Goal: Task Accomplishment & Management: Complete application form

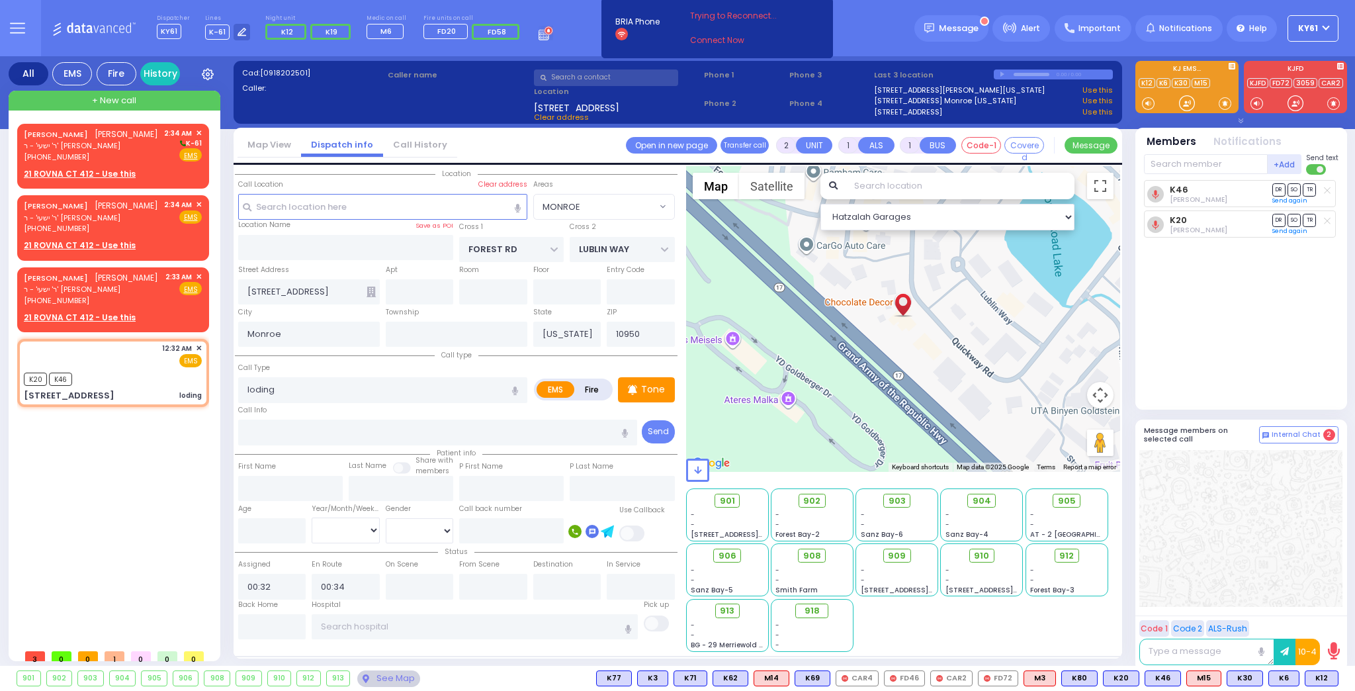
select select "MONROE"
select select
click at [163, 306] on div "[PERSON_NAME] [PERSON_NAME] ר' ישעי' - ר' [PERSON_NAME] [PHONE_NUMBER] 2:33 AM …" at bounding box center [113, 288] width 178 height 35
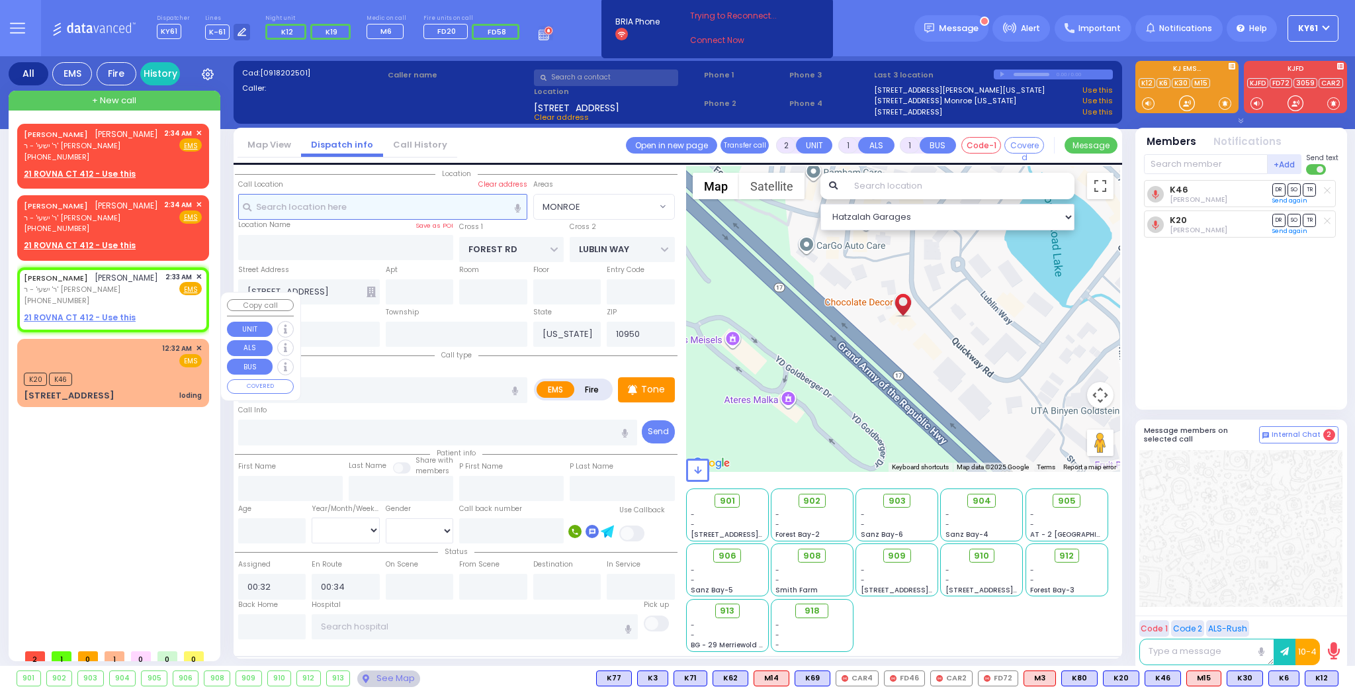
select select
radio input "true"
type input "ISRAEL DUVID"
type input "[PERSON_NAME]"
select select
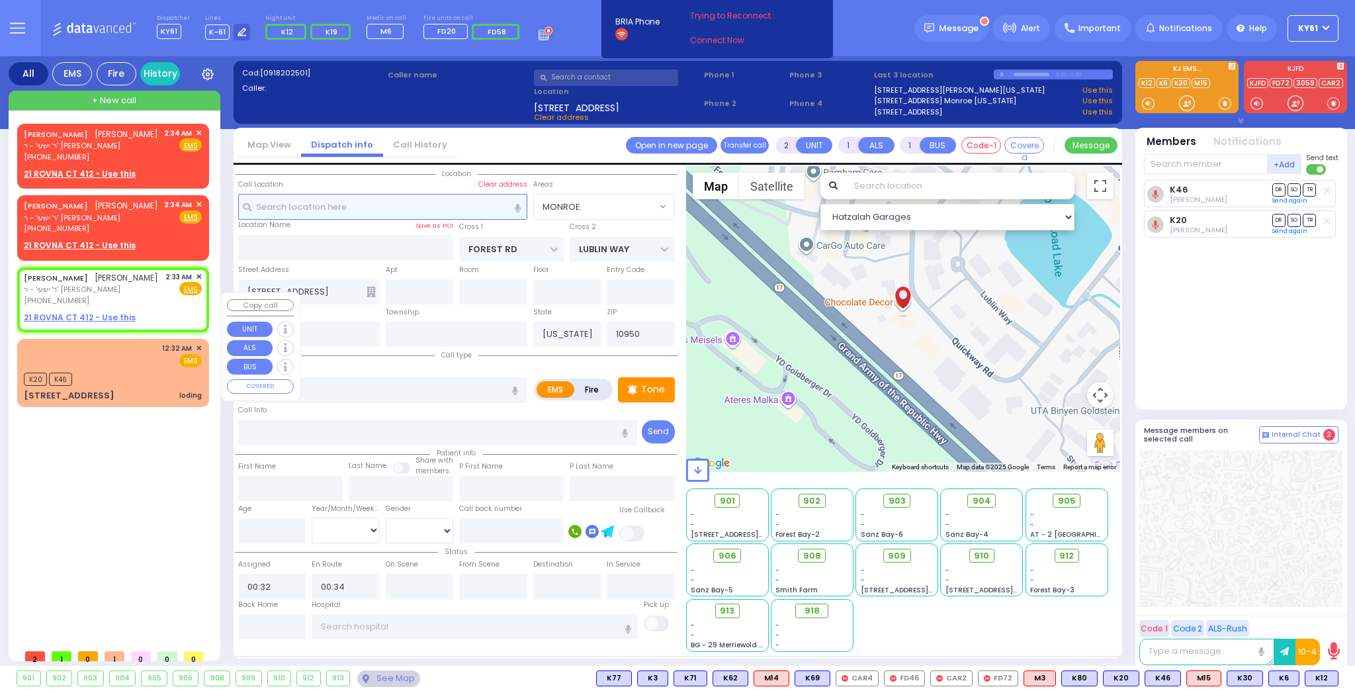
type input "02:33"
select select "Hatzalah Garages"
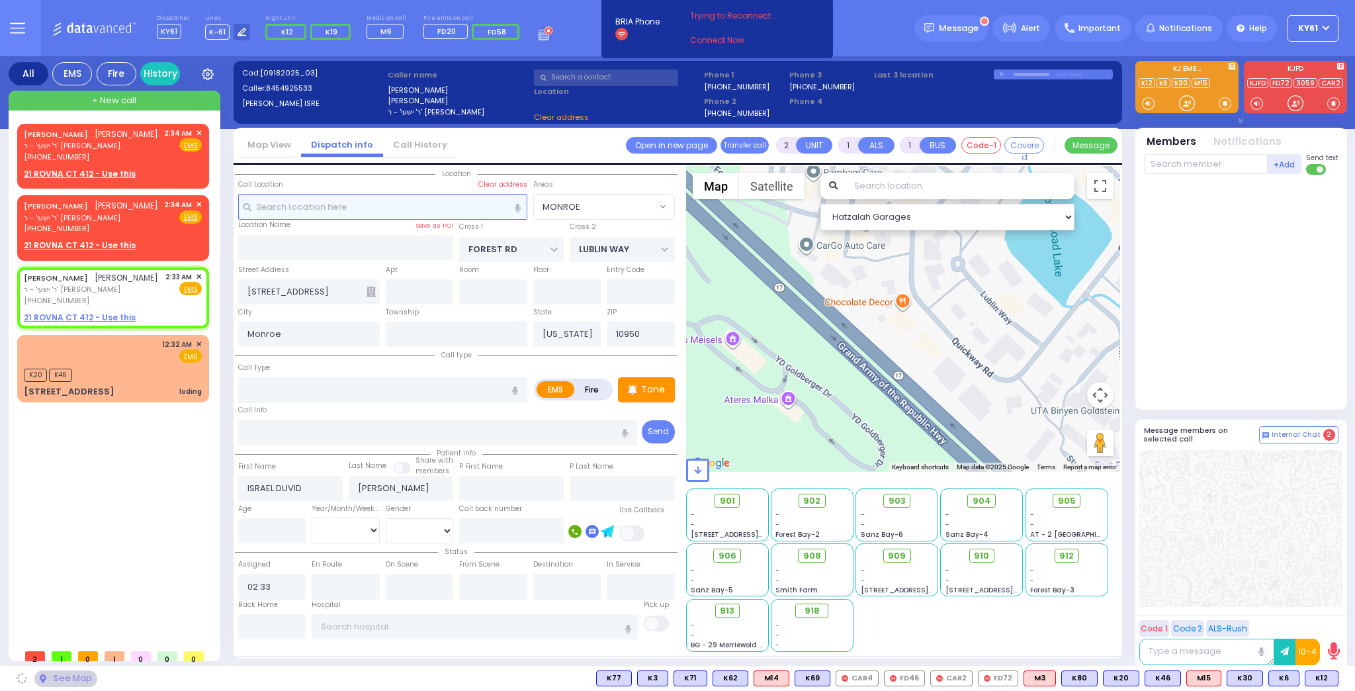
select select
radio input "true"
select select
select select "Hatzalah Garages"
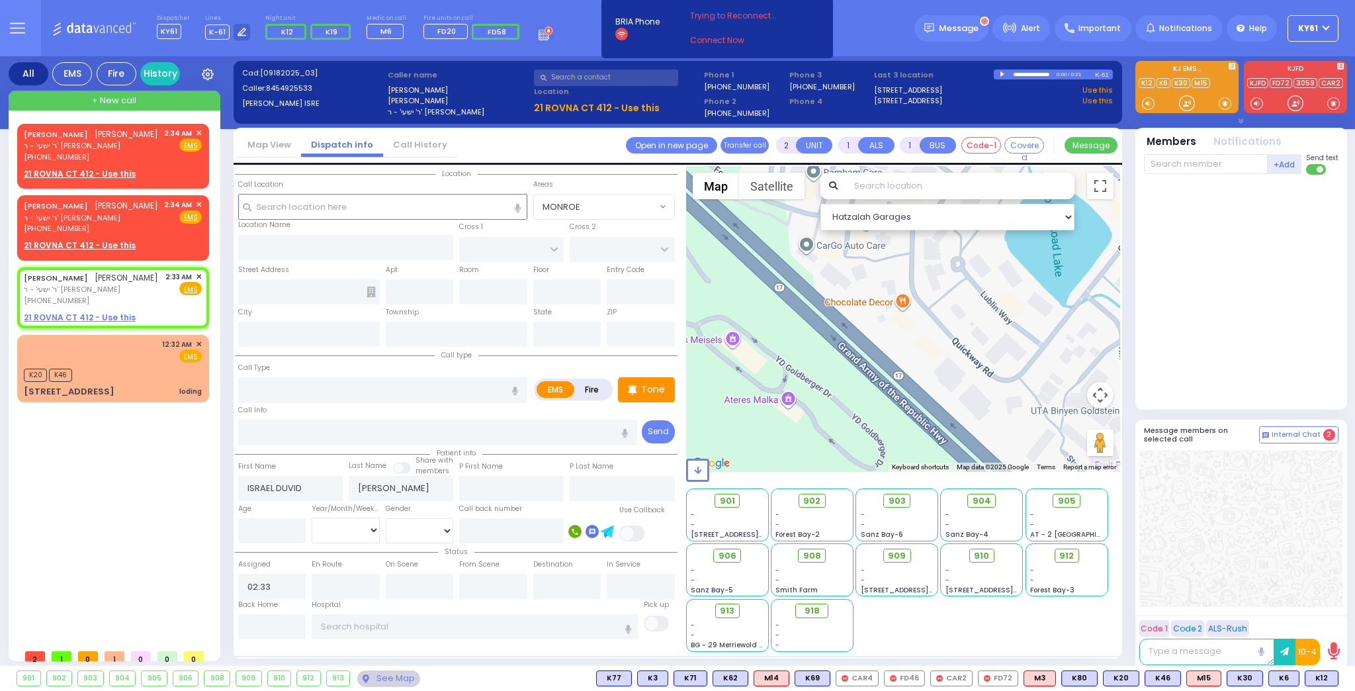
click at [586, 387] on label "Fire" at bounding box center [592, 389] width 37 height 17
radio input "true"
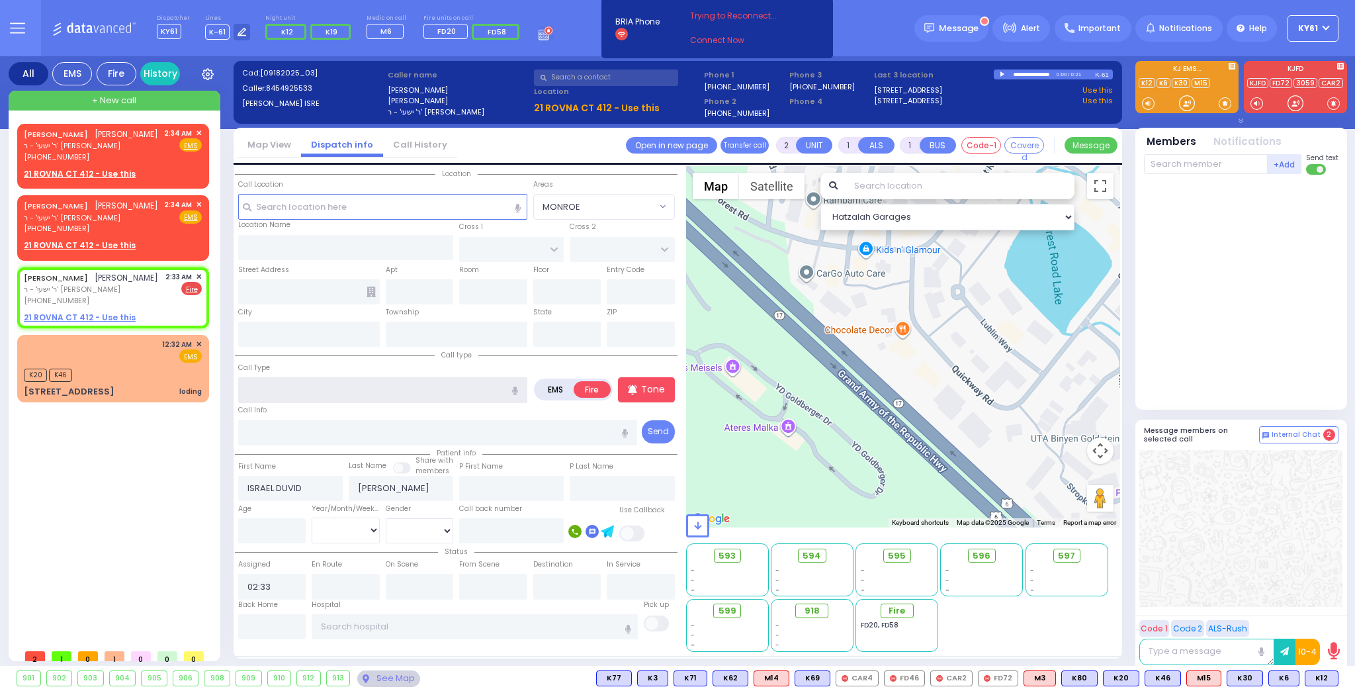
click at [459, 390] on input "text" at bounding box center [382, 389] width 289 height 25
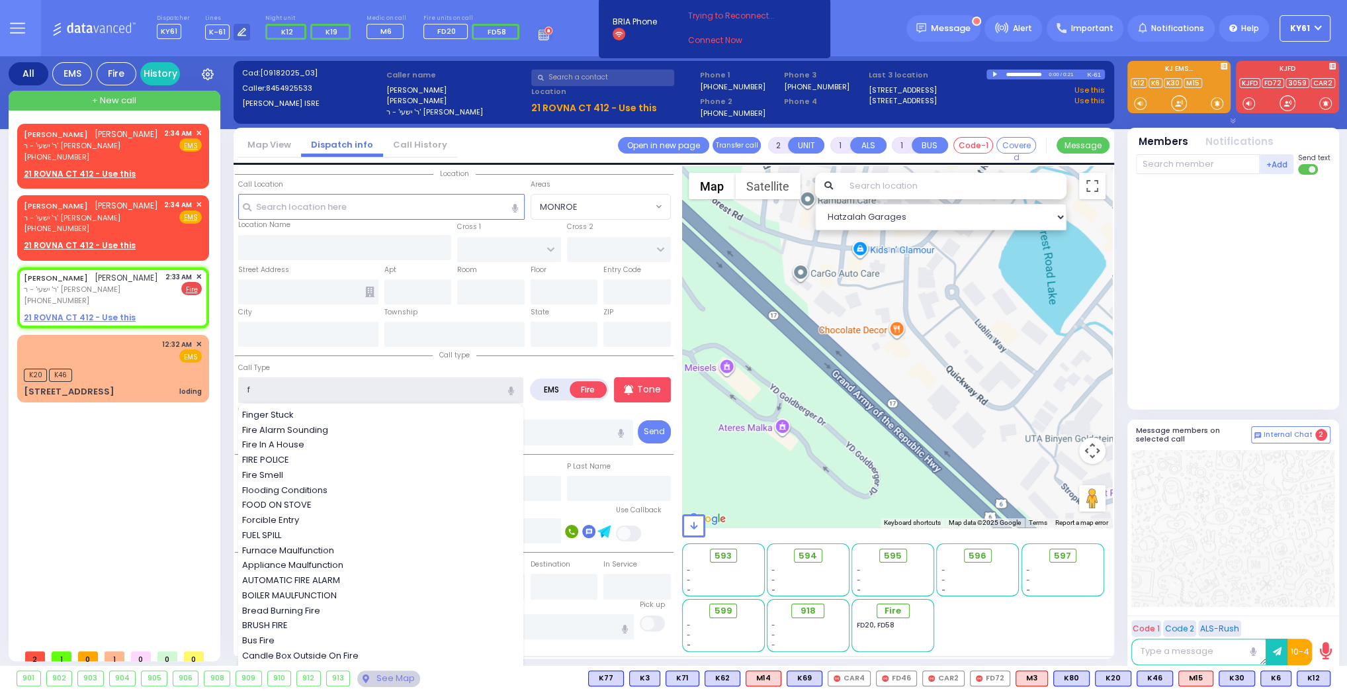
type input "fi"
select select
radio input "true"
select select
select select "Hatzalah Garages"
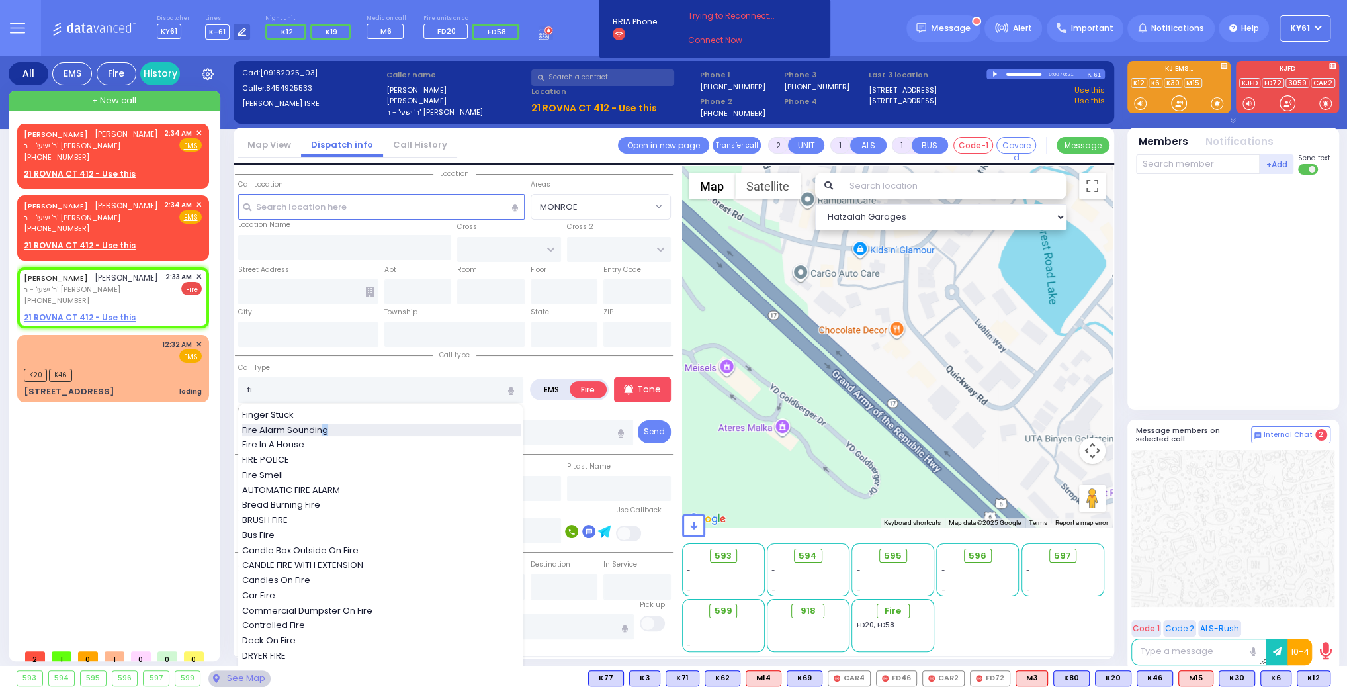
click at [325, 426] on span "Fire Alarm Sounding" at bounding box center [287, 430] width 91 height 13
type input "Fire Alarm Sounding"
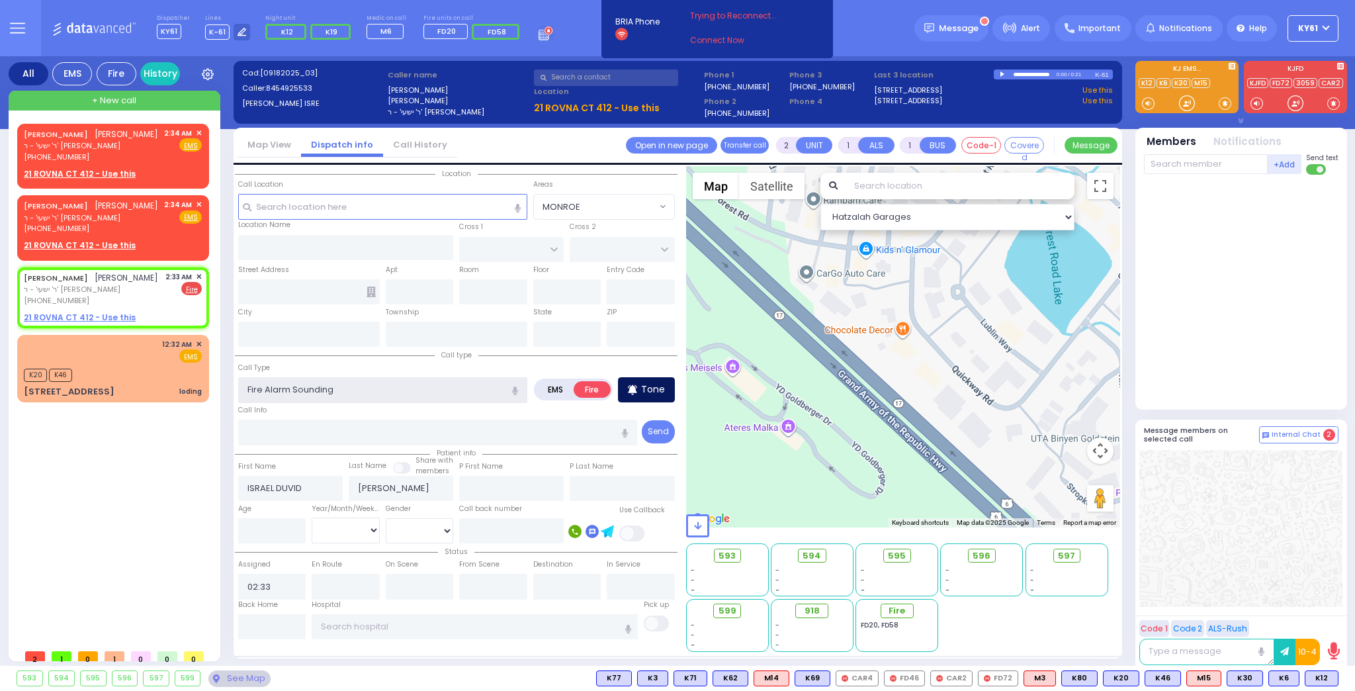
select select
radio input "true"
select select
select select "Hatzalah Garages"
click at [77, 323] on u "21 ROVNA CT 412 - Use this" at bounding box center [80, 317] width 112 height 11
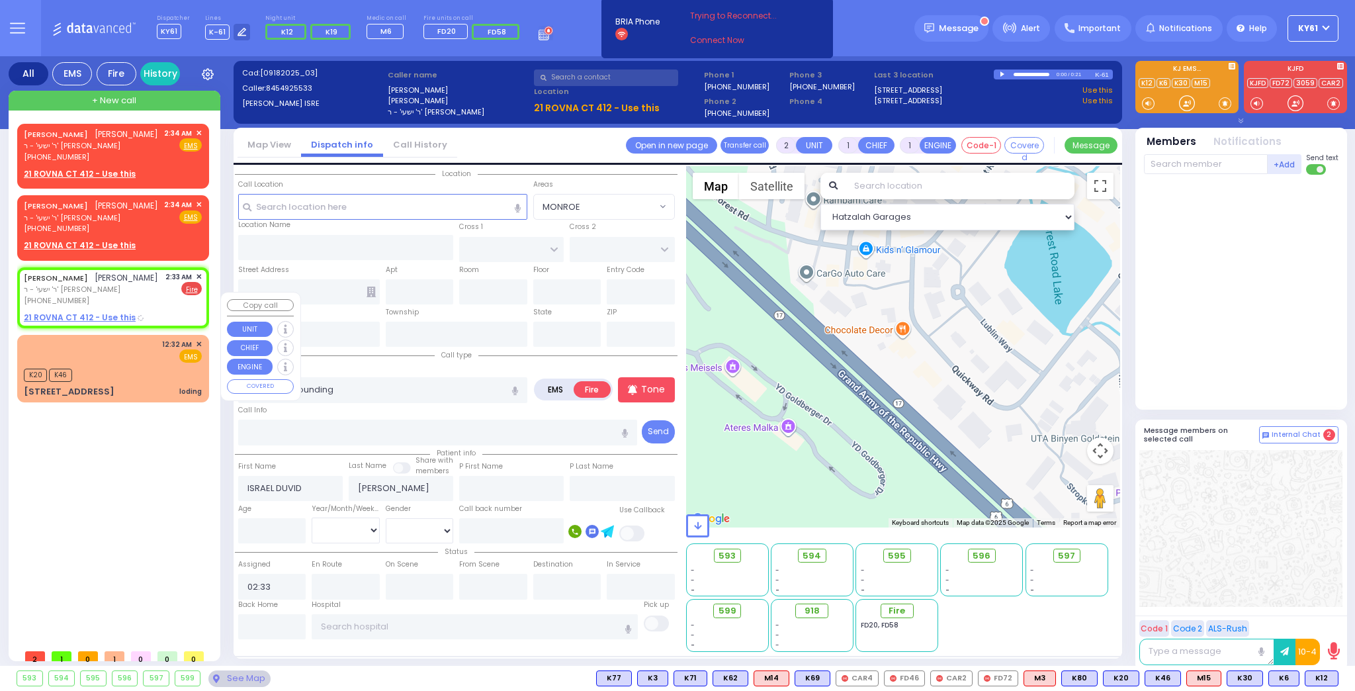
select select
radio input "true"
select select
select select "Hatzalah Garages"
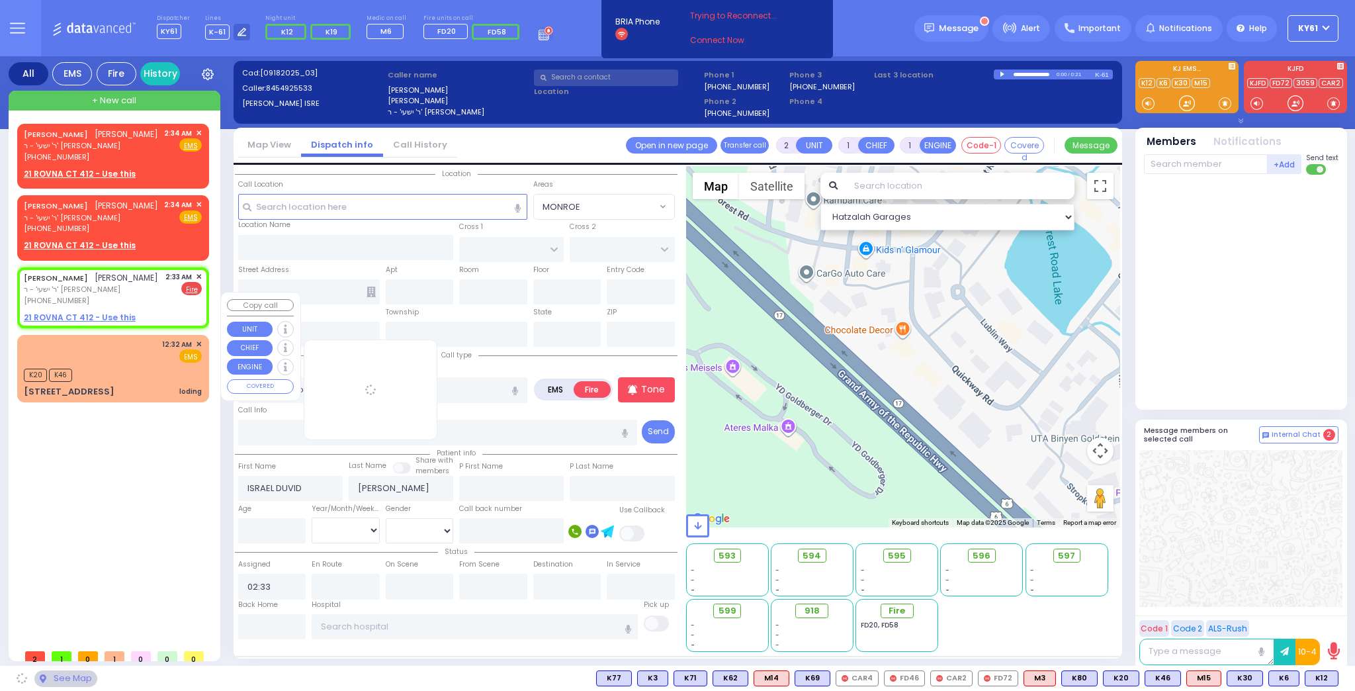
select select
radio input "true"
select select
select select "Hatzalah Garages"
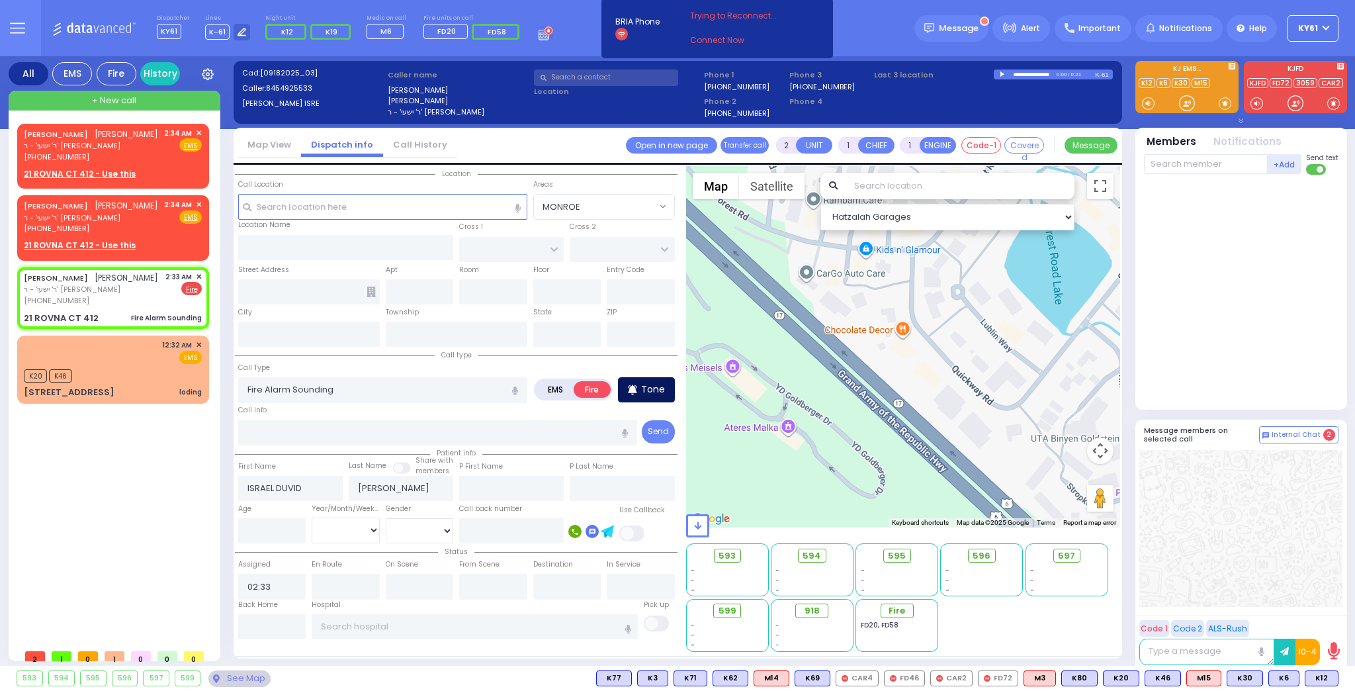
type input "CHEVRON RD"
type input "[GEOGRAPHIC_DATA]"
type input "21 ROVNA CT"
type input "412"
type input "Monroe"
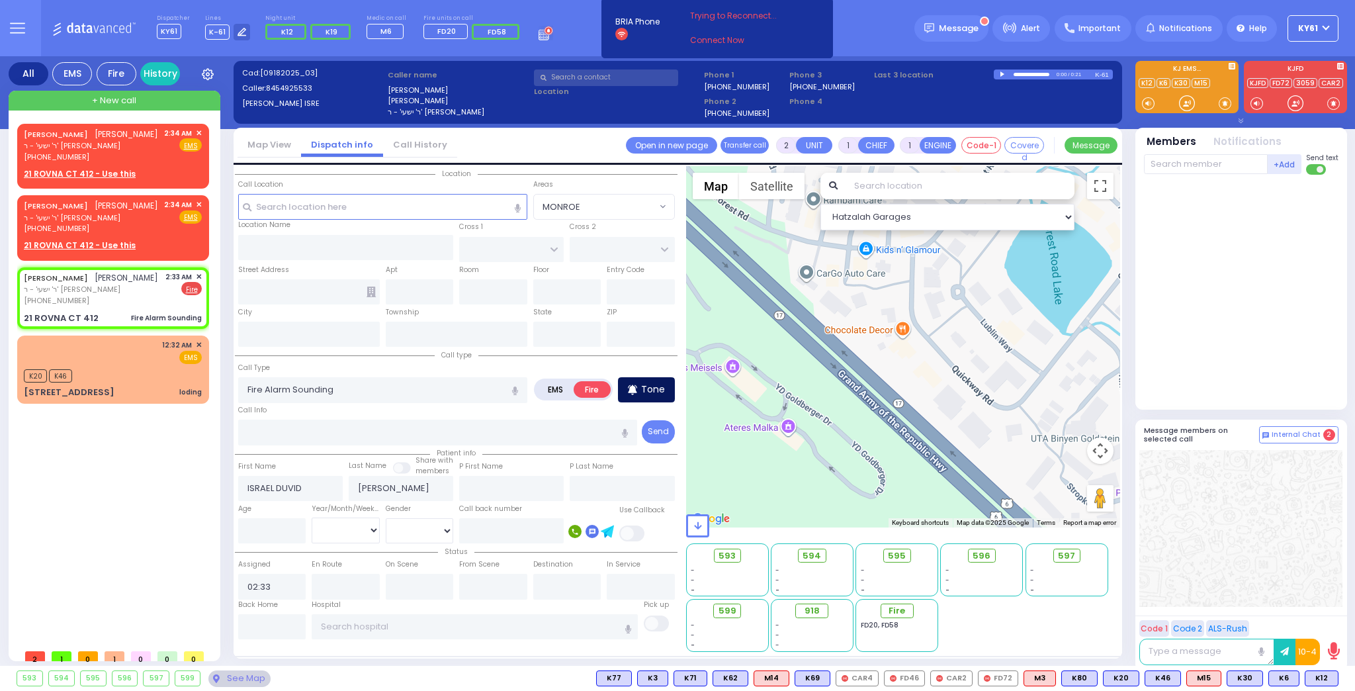
type input "[US_STATE]"
type input "10950"
select select
radio input "true"
select select
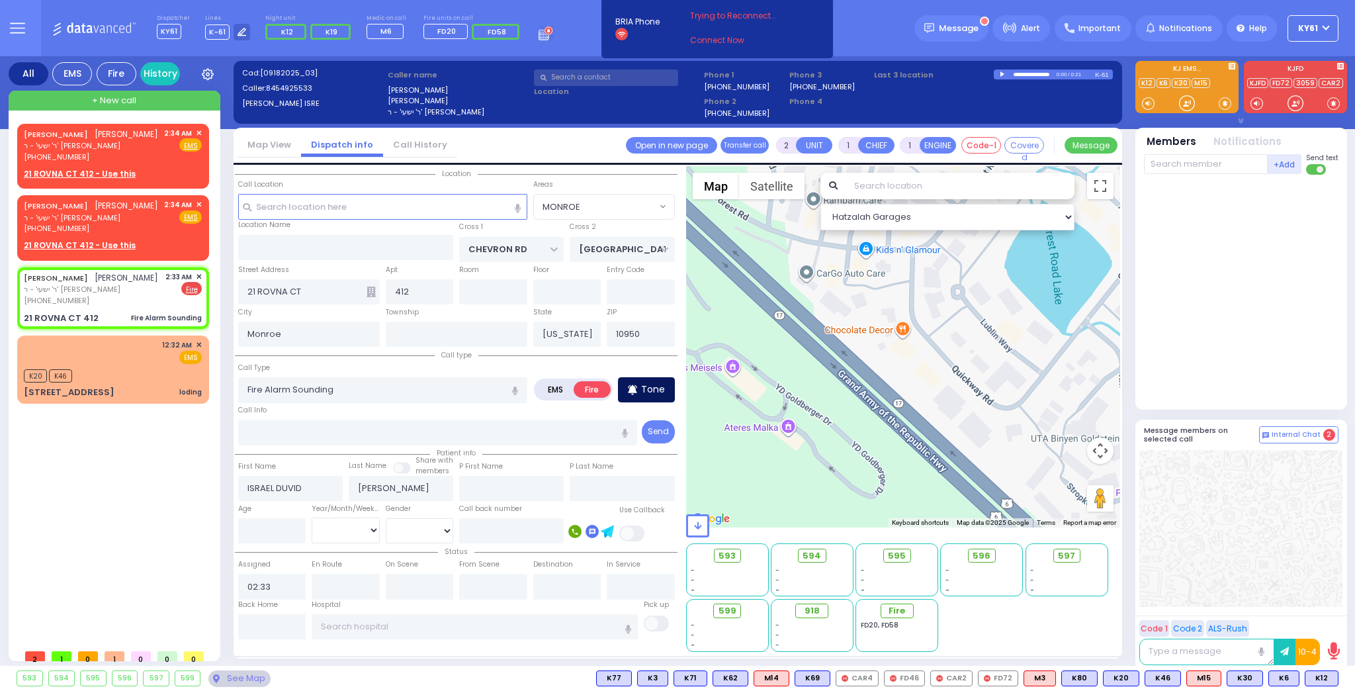
select select "Hatzalah Garages"
select select "SECTION 5"
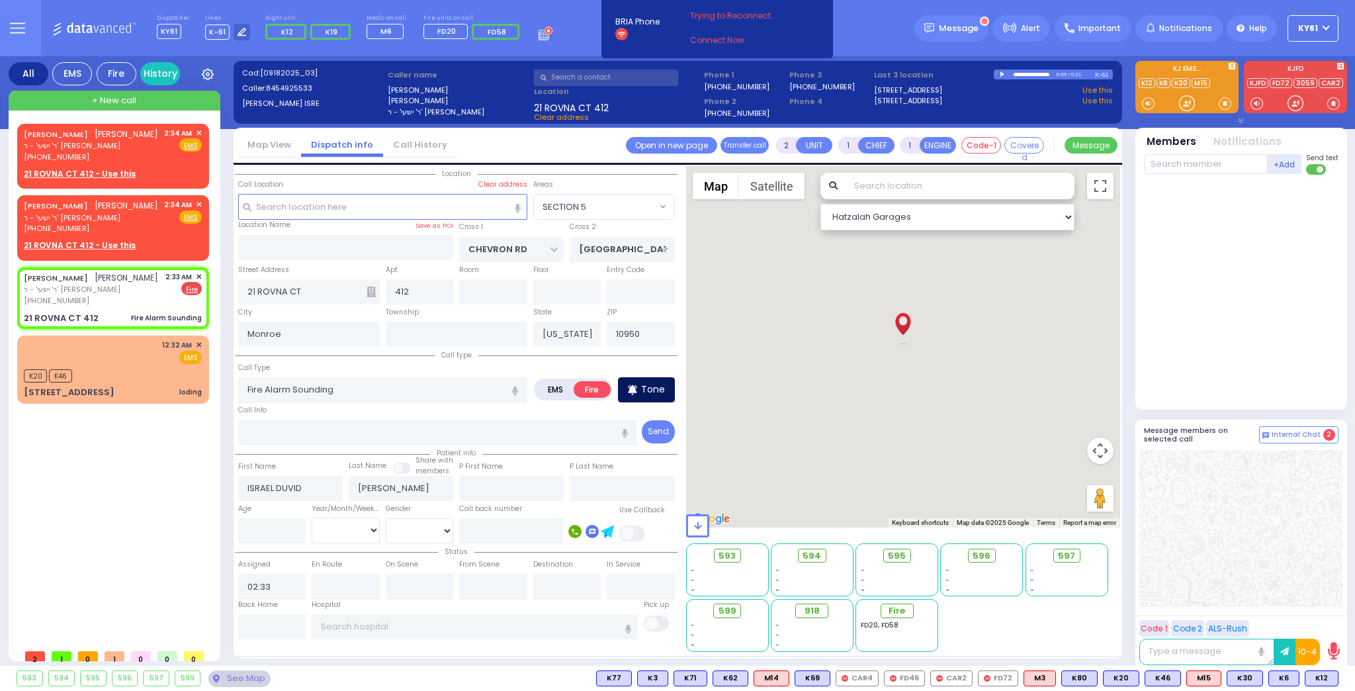
select select
radio input "true"
select select
select select "Hatzalah Garages"
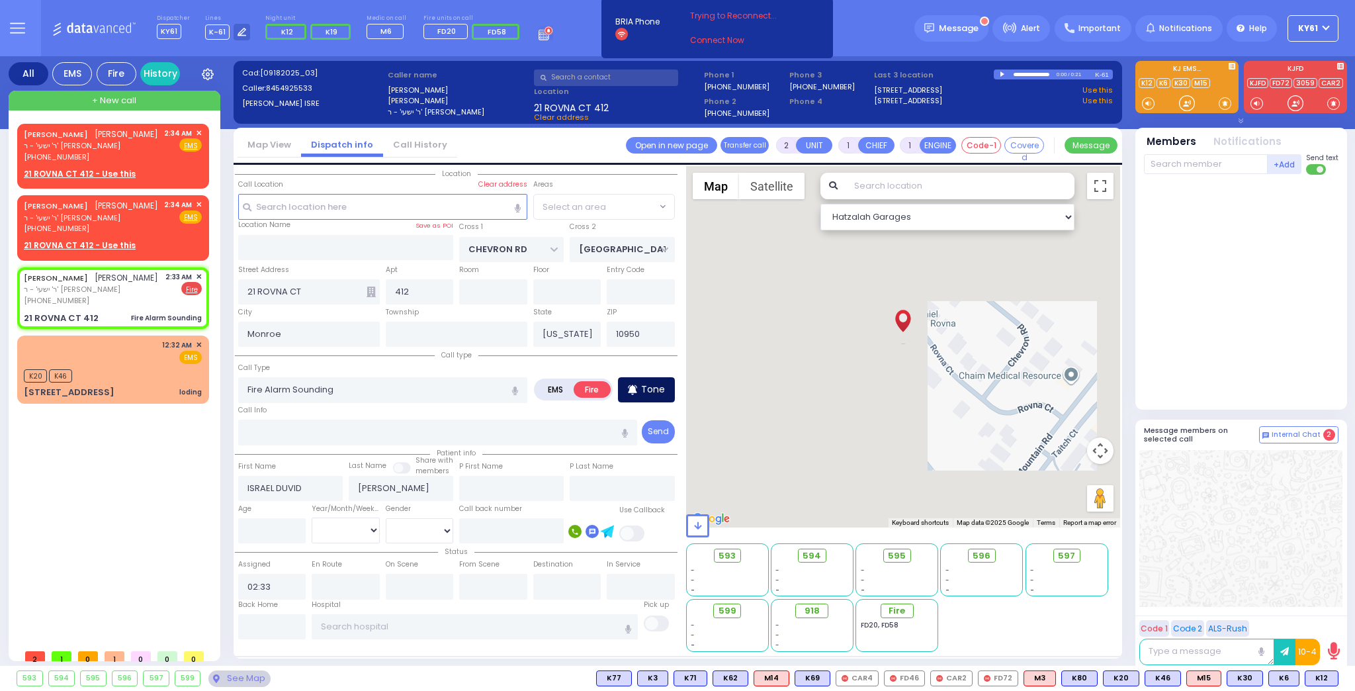
select select "SECTION 5"
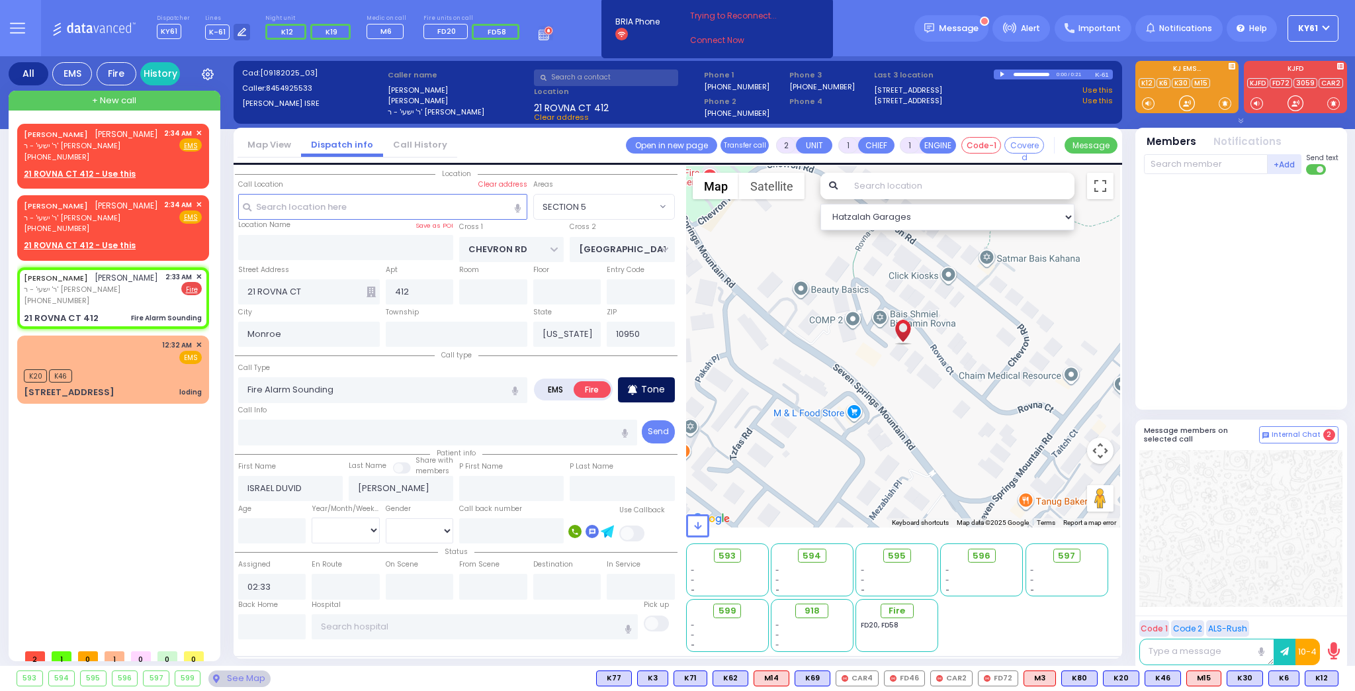
click at [640, 389] on div "Tone" at bounding box center [646, 389] width 57 height 25
click at [196, 132] on span "✕" at bounding box center [199, 133] width 6 height 11
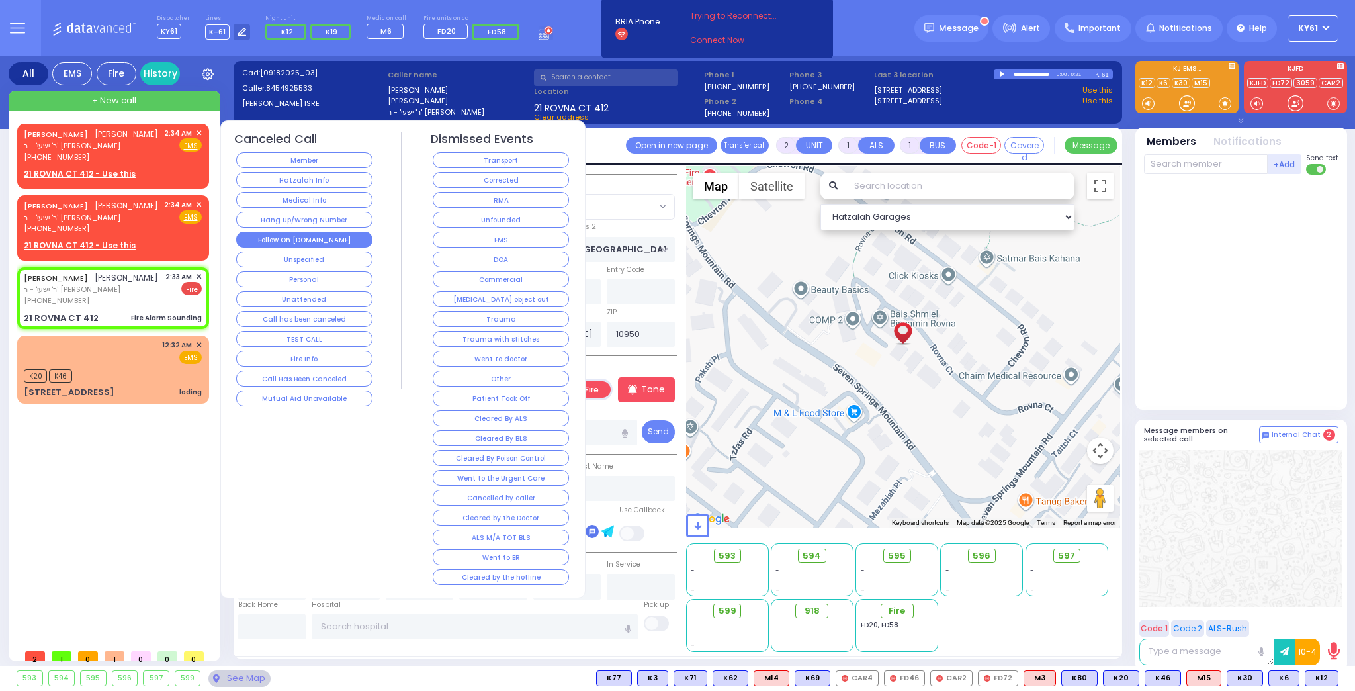
click at [276, 233] on button "Follow On [DOMAIN_NAME]" at bounding box center [304, 240] width 136 height 16
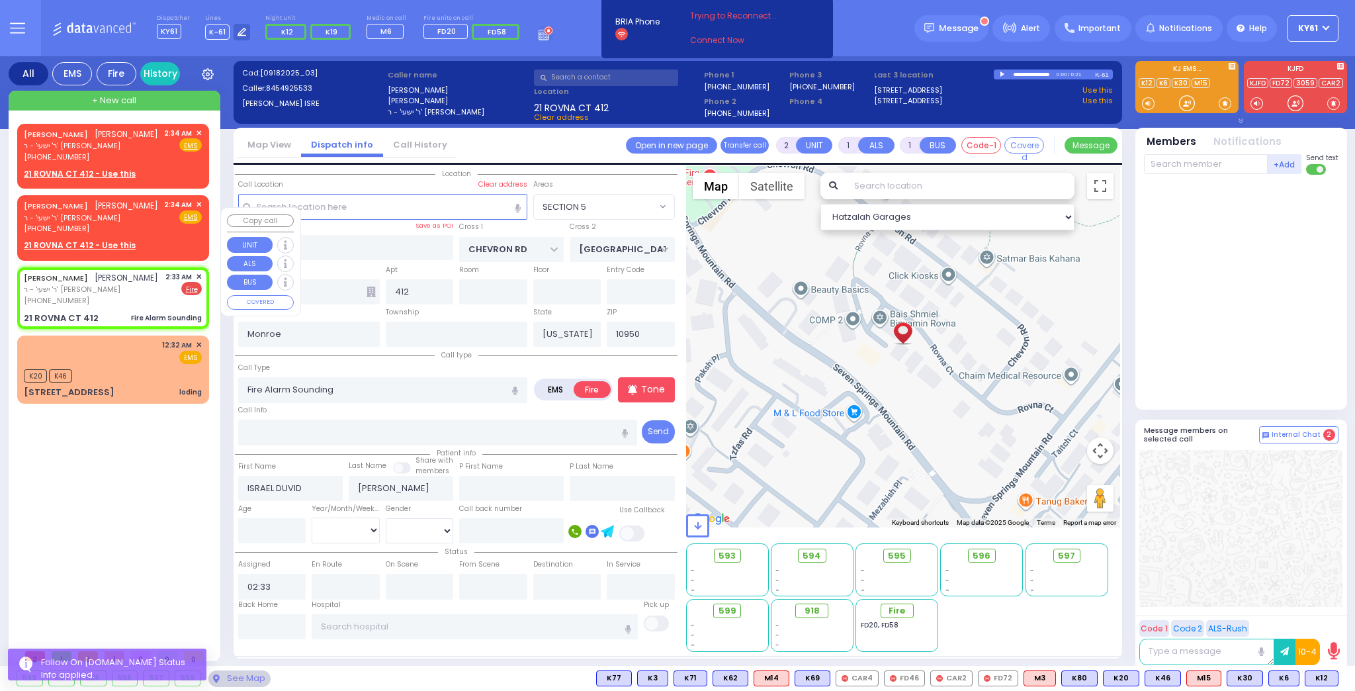
click at [199, 210] on span "✕" at bounding box center [199, 204] width 6 height 11
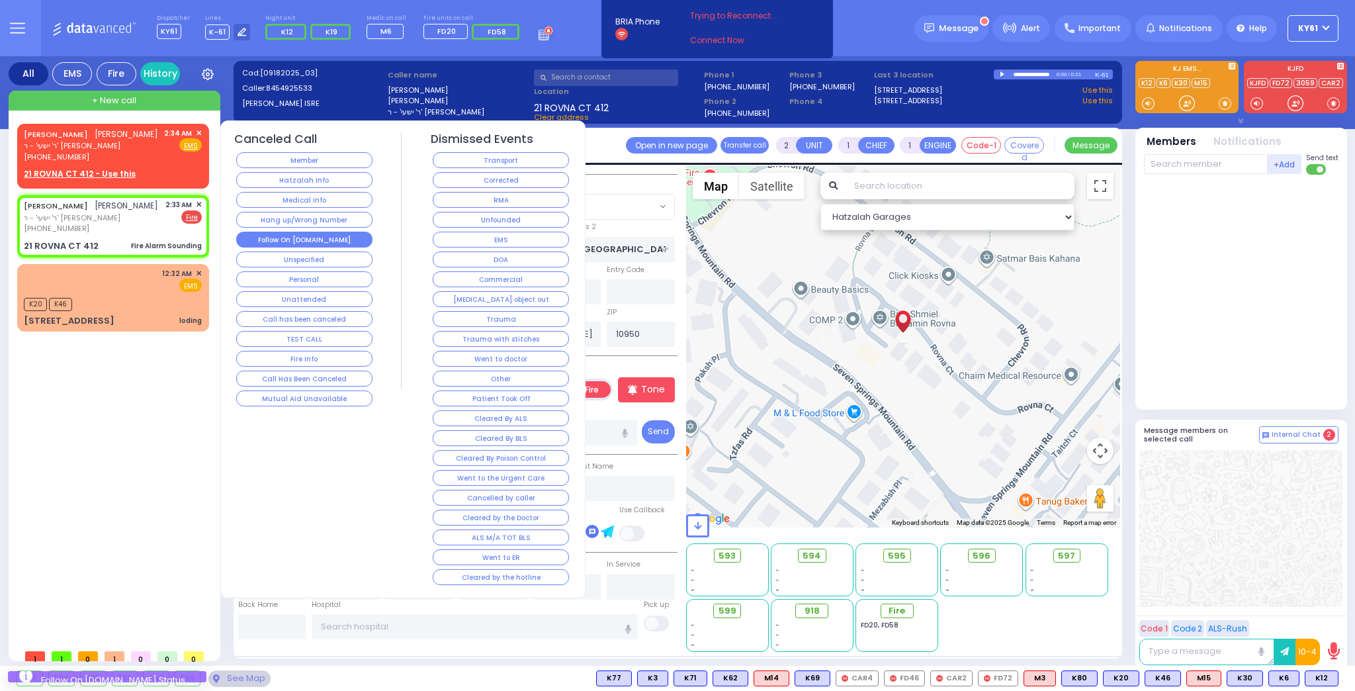
click at [267, 236] on button "Follow On [DOMAIN_NAME]" at bounding box center [304, 240] width 136 height 16
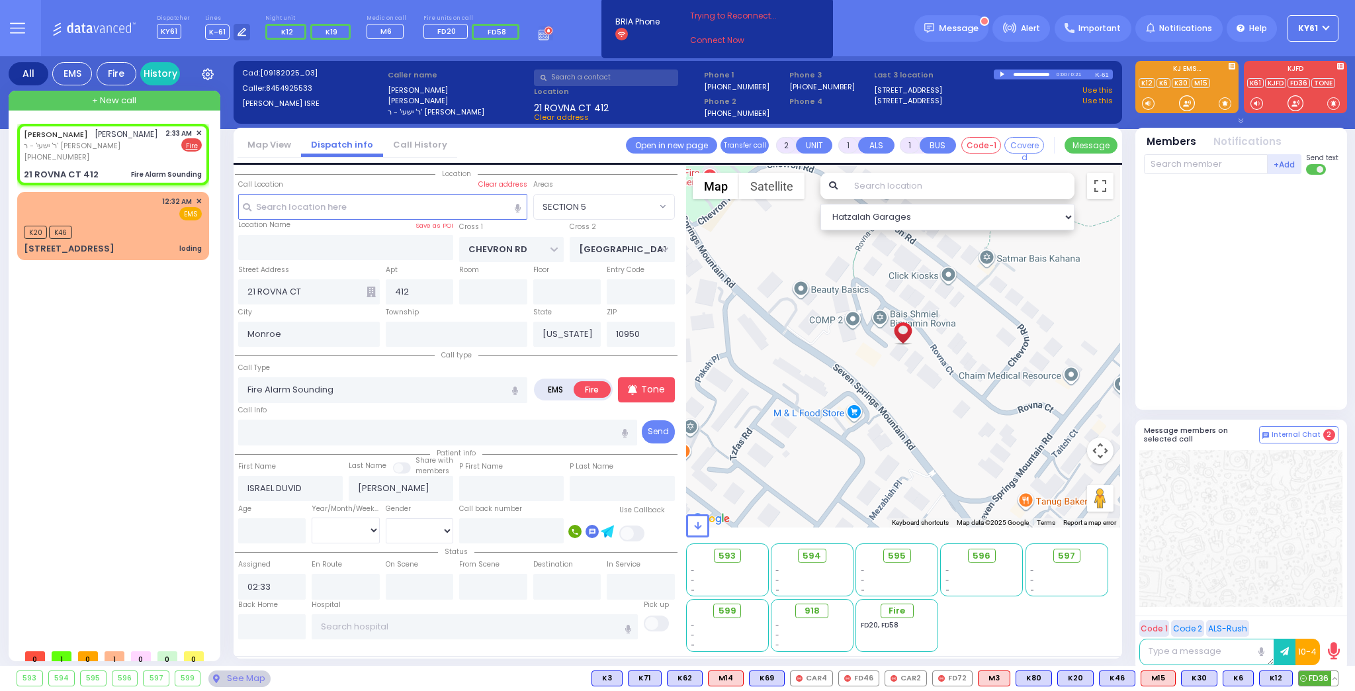
click at [1322, 674] on span "FD36" at bounding box center [1318, 678] width 39 height 15
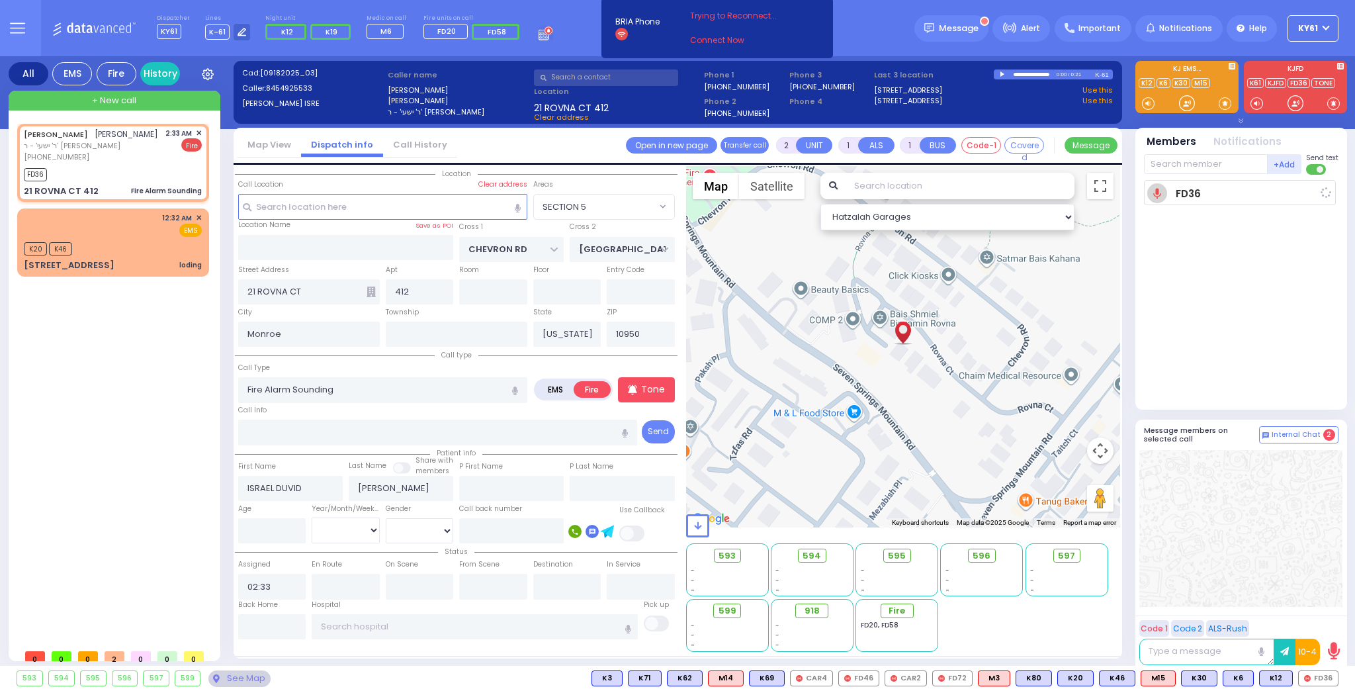
select select
radio input "true"
select select
type input "02:36"
select select "Hatzalah Garages"
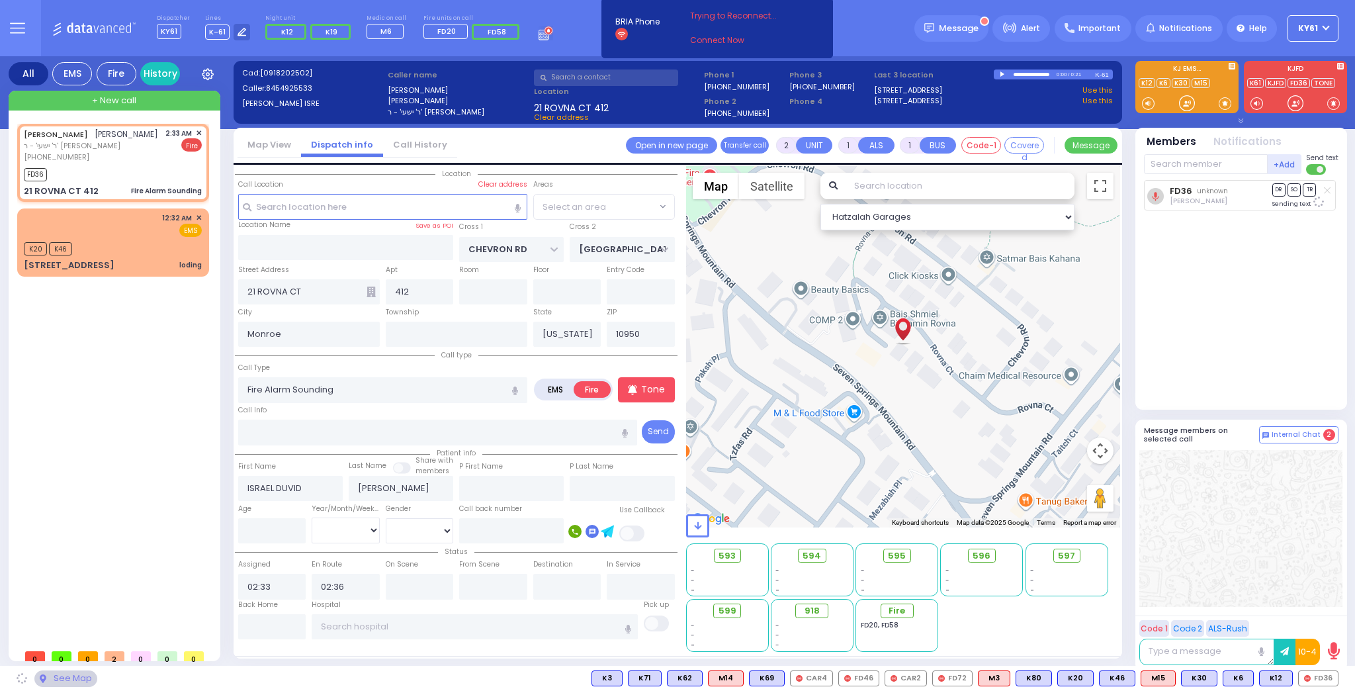
select select "SECTION 5"
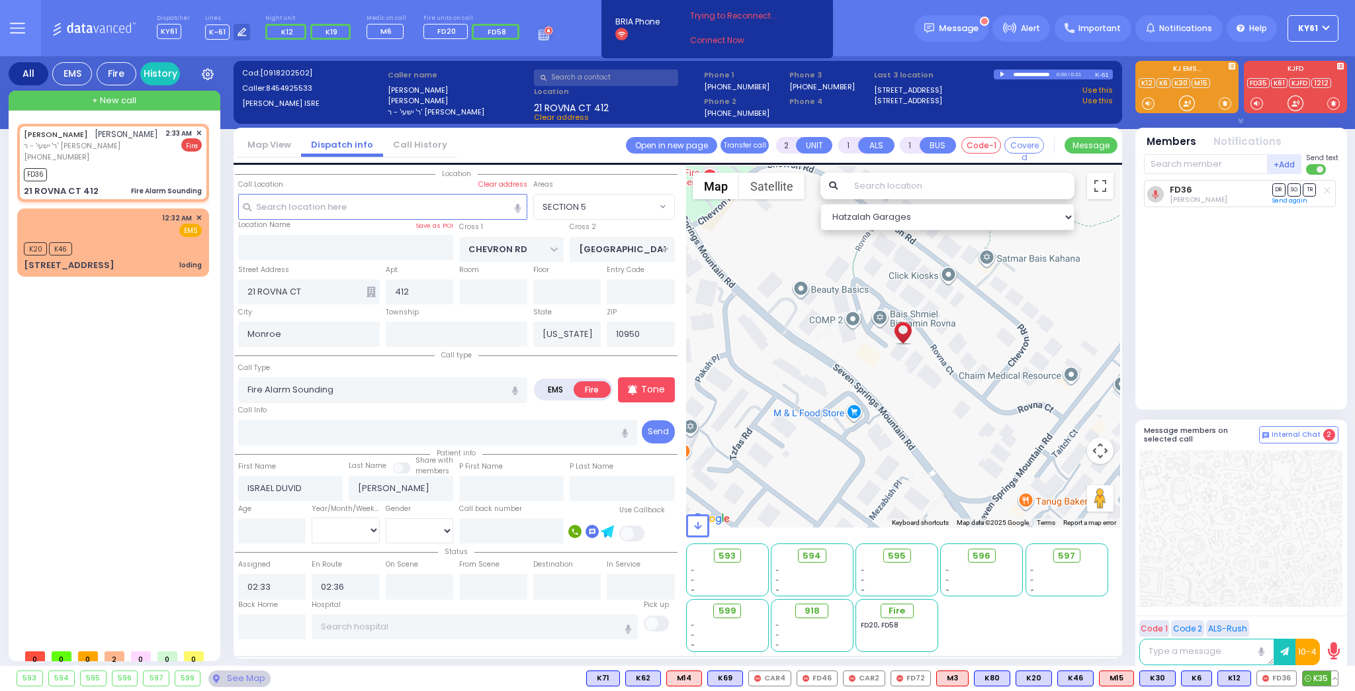
click at [1314, 674] on span "K35" at bounding box center [1320, 678] width 35 height 15
select select
radio input "true"
select select
select select "Hatzalah Garages"
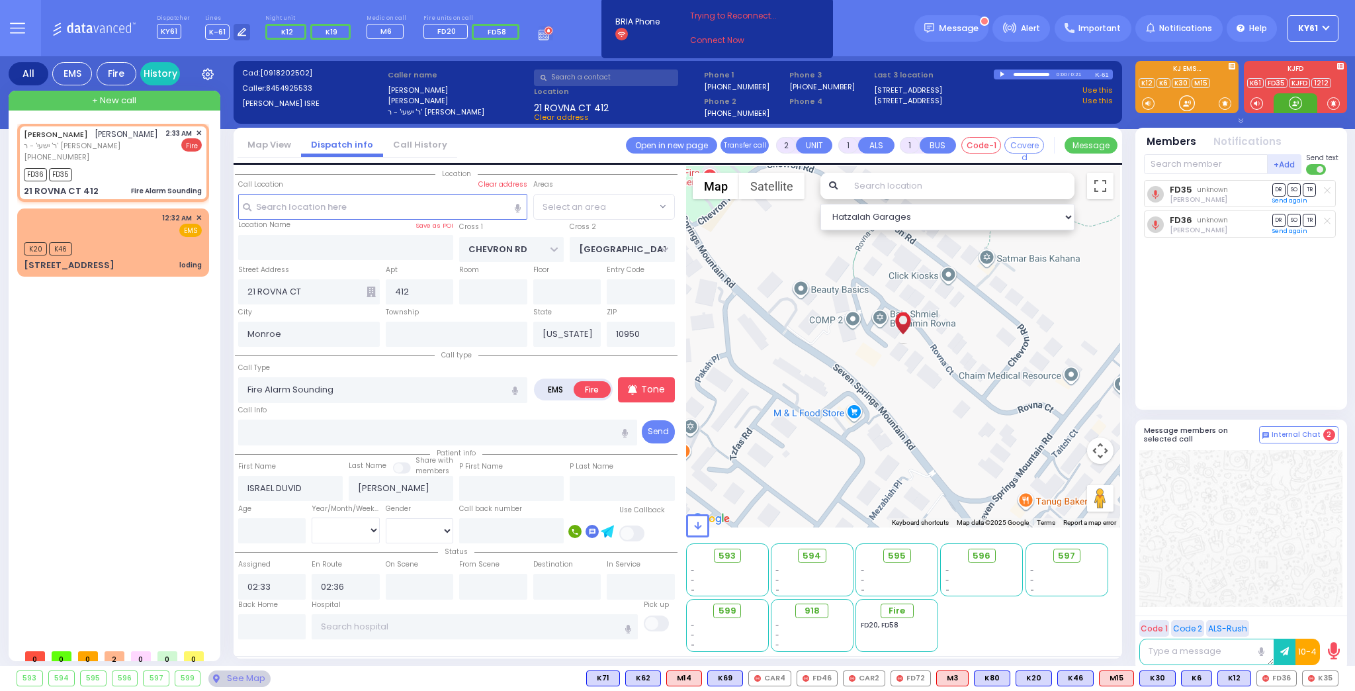
select select "SECTION 5"
click at [113, 255] on div "K20 K46" at bounding box center [113, 247] width 178 height 17
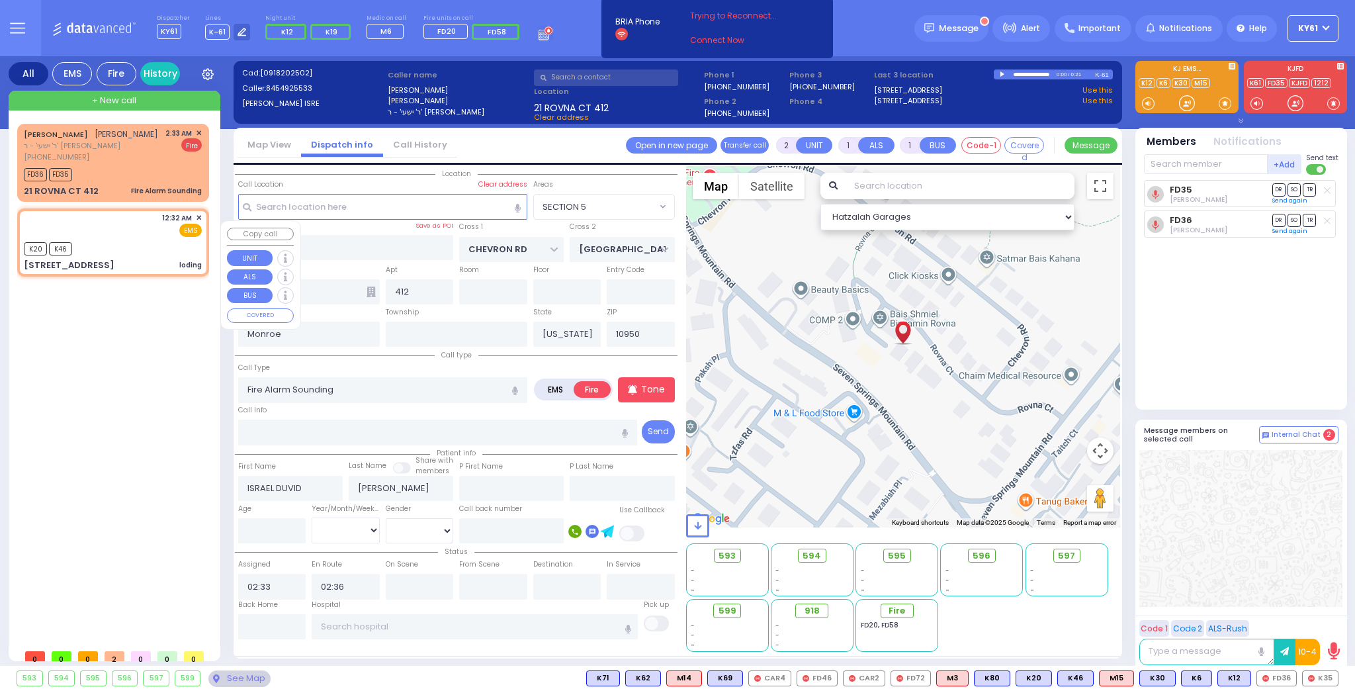
select select
type input "loding"
radio input "true"
select select
type input "00:32"
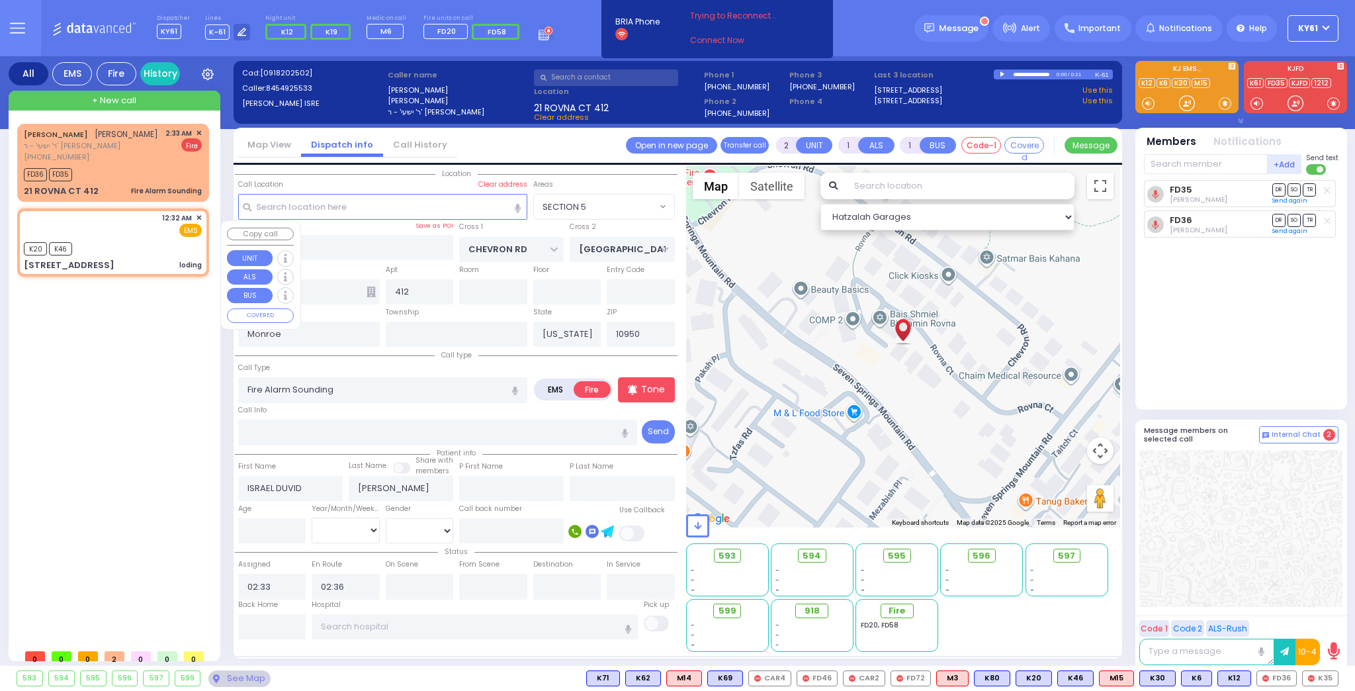
type input "00:34"
select select "Hatzalah Garages"
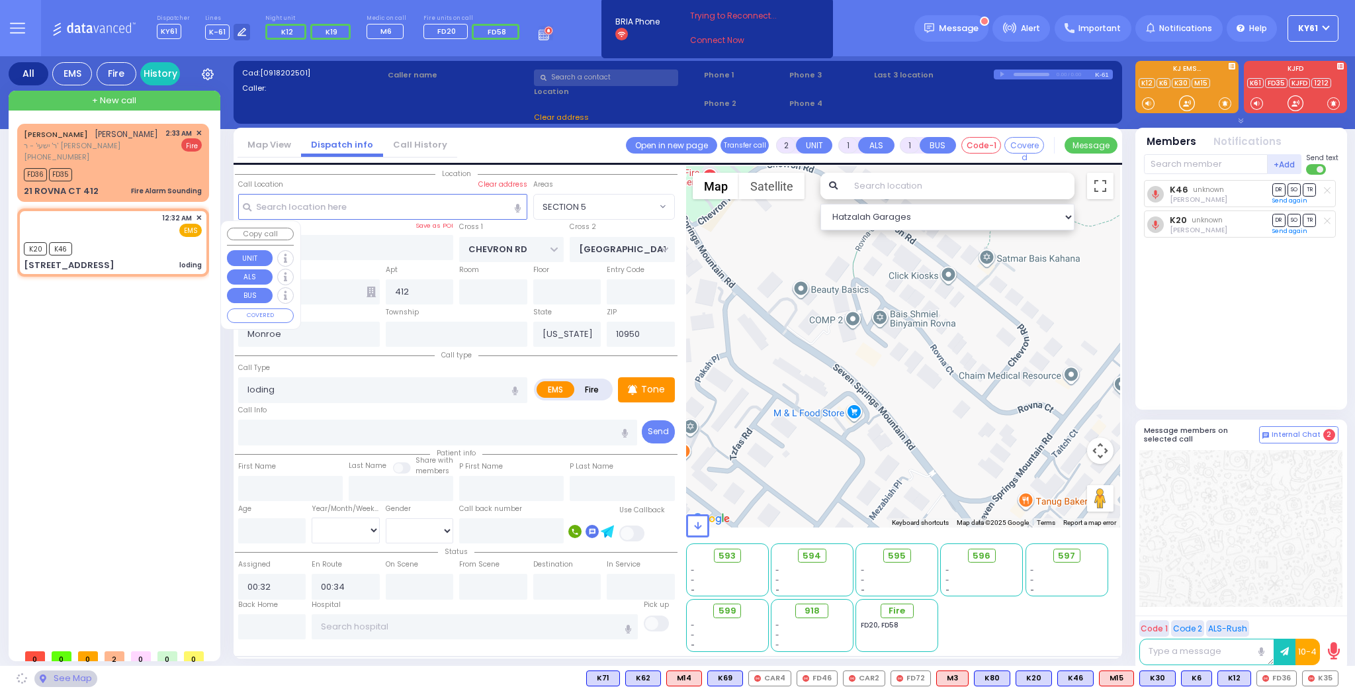
type input "FOREST RD"
type input "LUBLIN WAY"
type input "[STREET_ADDRESS]"
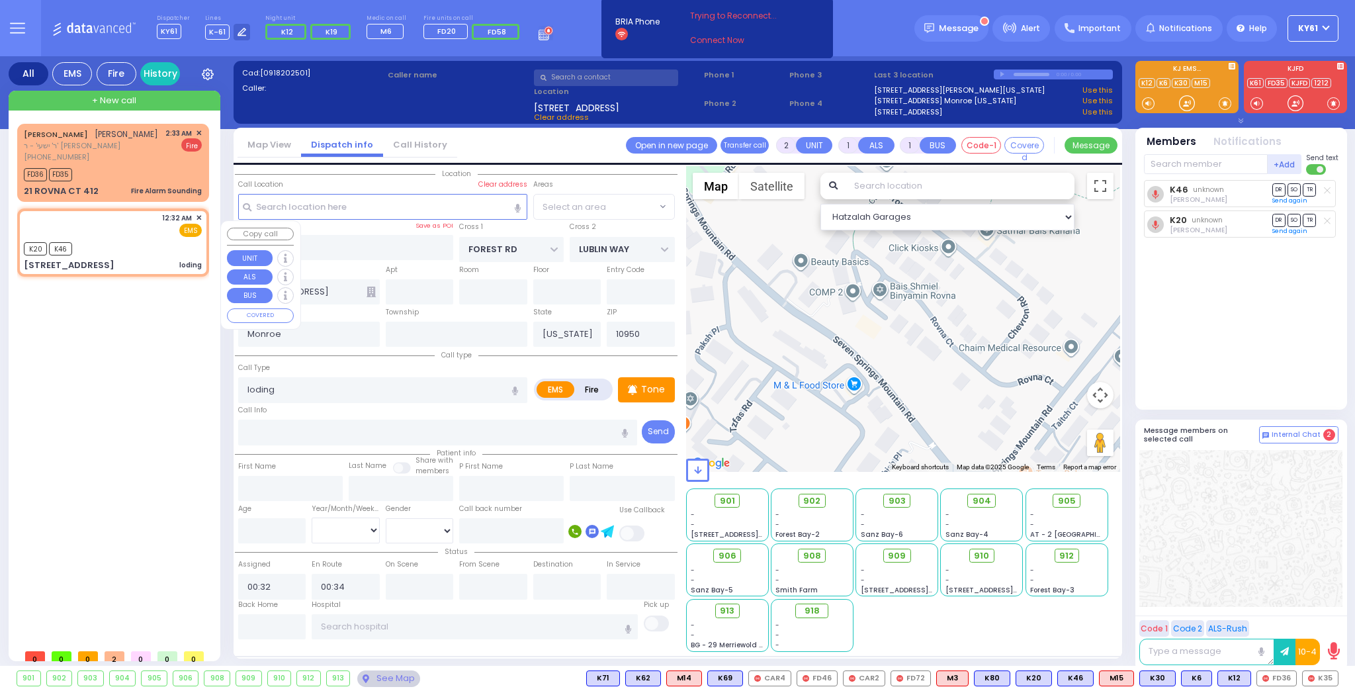
select select "MONROE"
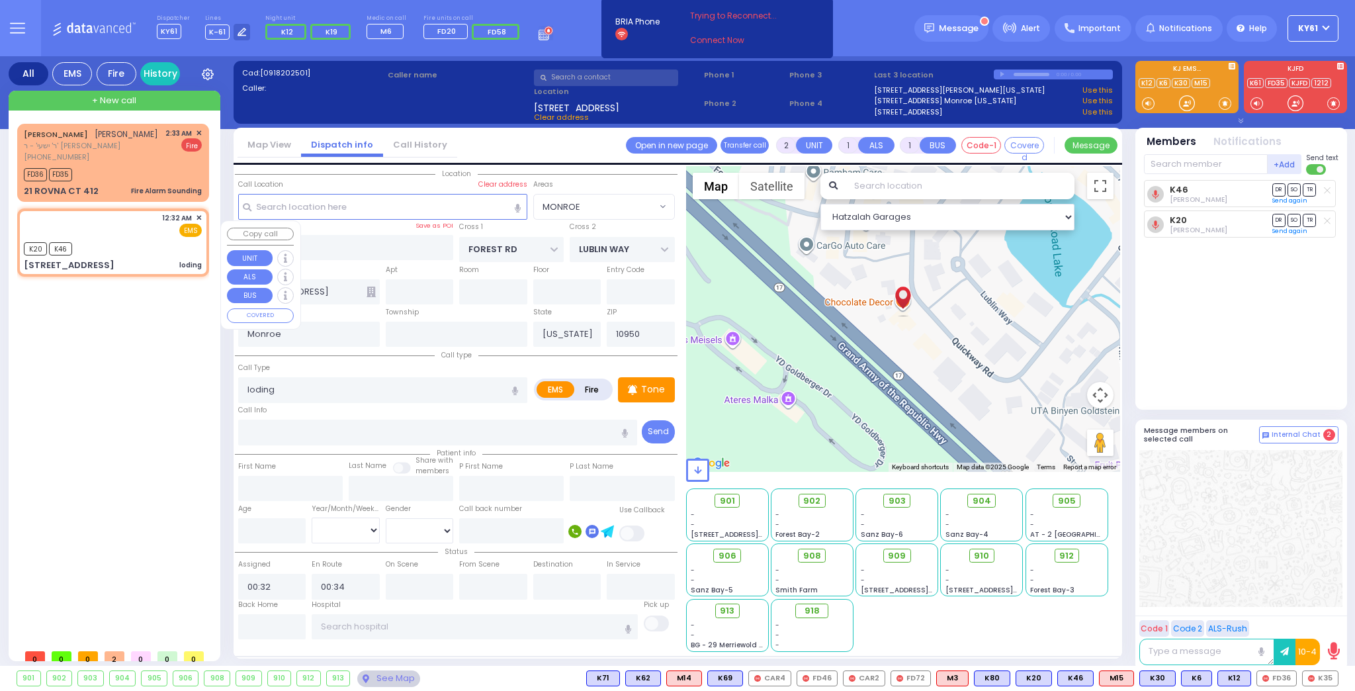
click at [199, 224] on span "✕" at bounding box center [199, 217] width 6 height 11
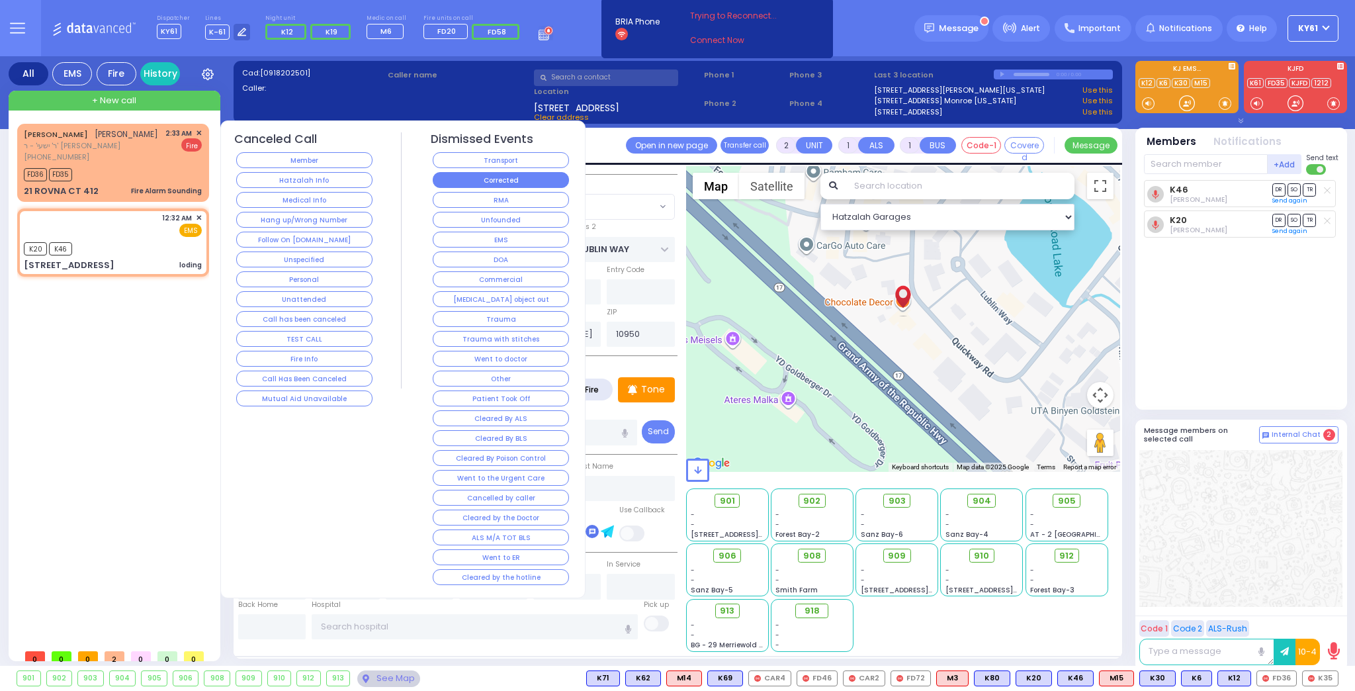
click at [494, 178] on button "Corrected" at bounding box center [501, 180] width 136 height 16
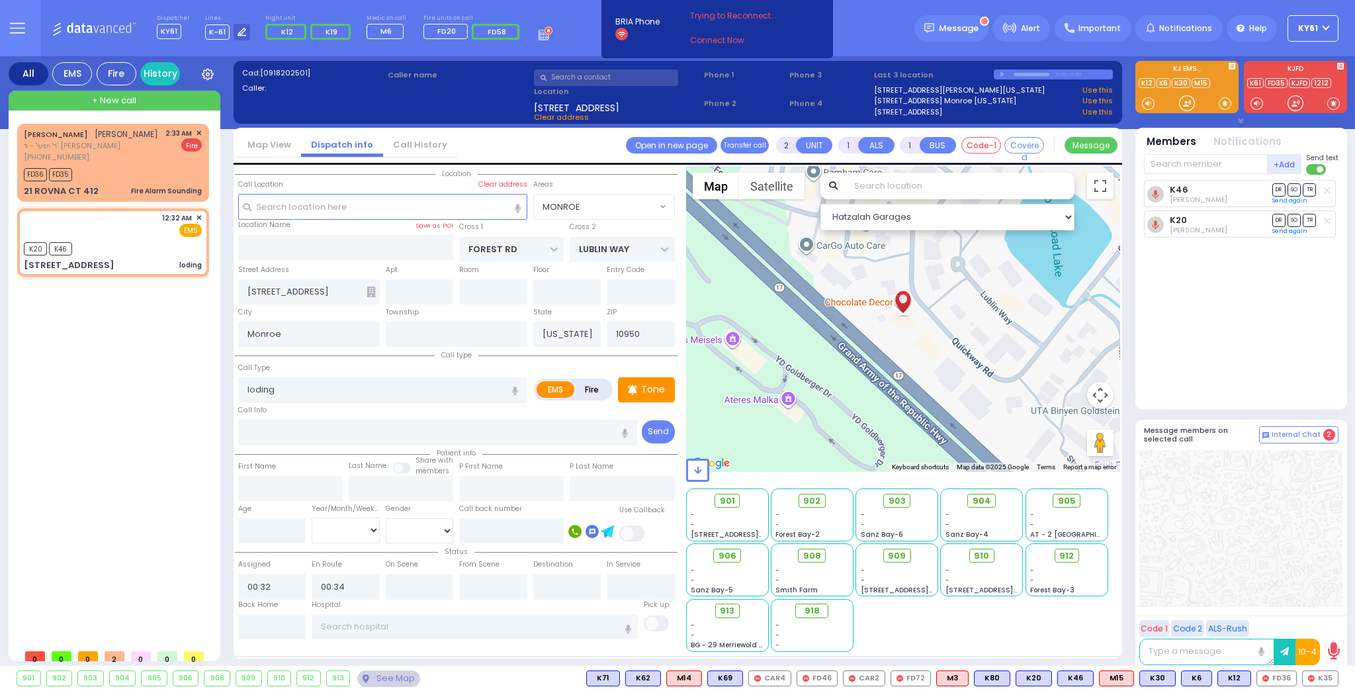
select select
radio input "true"
select select
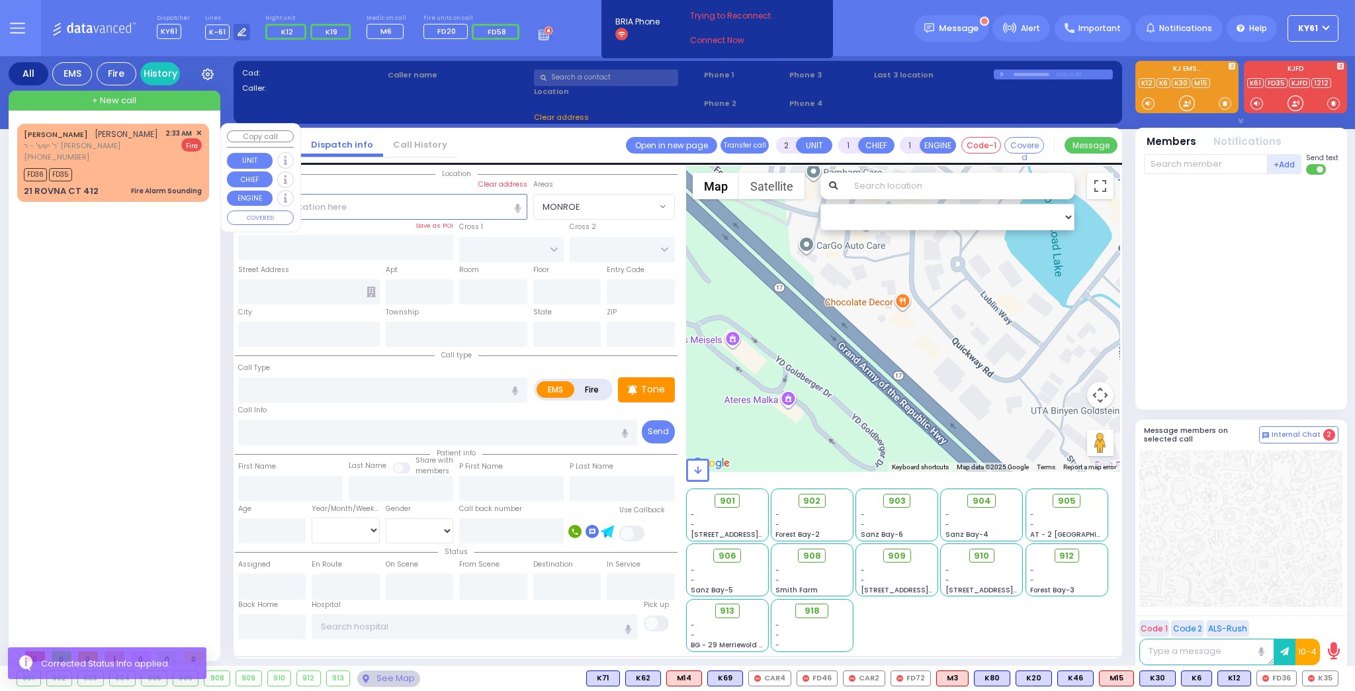
click at [165, 175] on div "[PERSON_NAME] [PERSON_NAME] ר' ישעי' - ר' [PERSON_NAME] [PHONE_NUMBER] 2:33 AM …" at bounding box center [113, 163] width 187 height 74
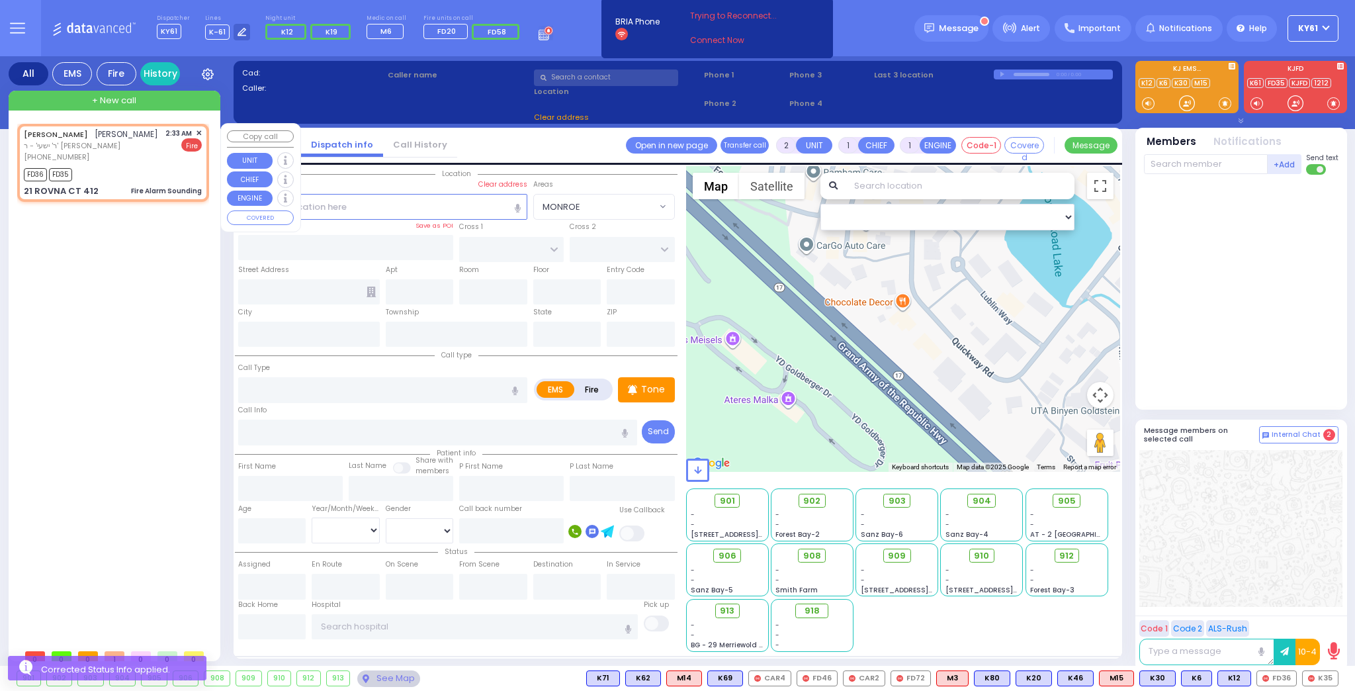
select select
type input "Fire Alarm Sounding"
radio input "false"
radio input "true"
type input "ISRAEL DUVID"
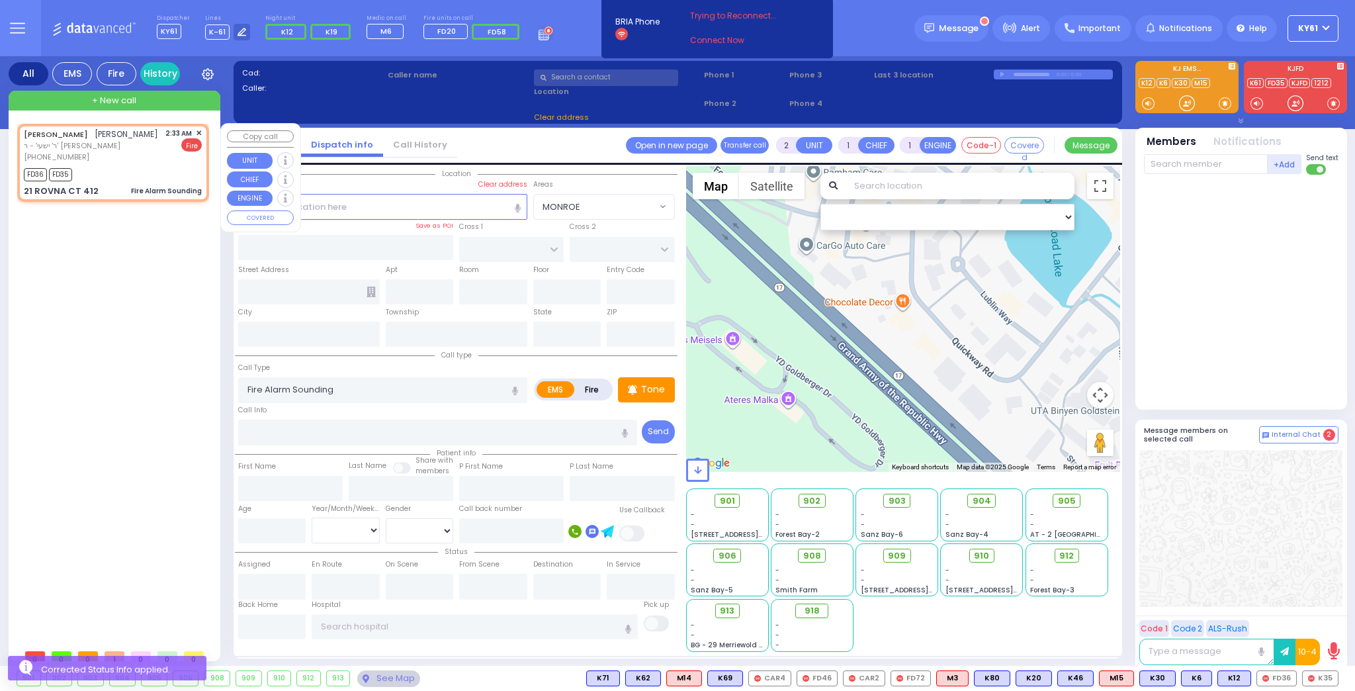
type input "[PERSON_NAME]"
select select
type input "02:33"
type input "02:36"
select select "Hatzalah Garages"
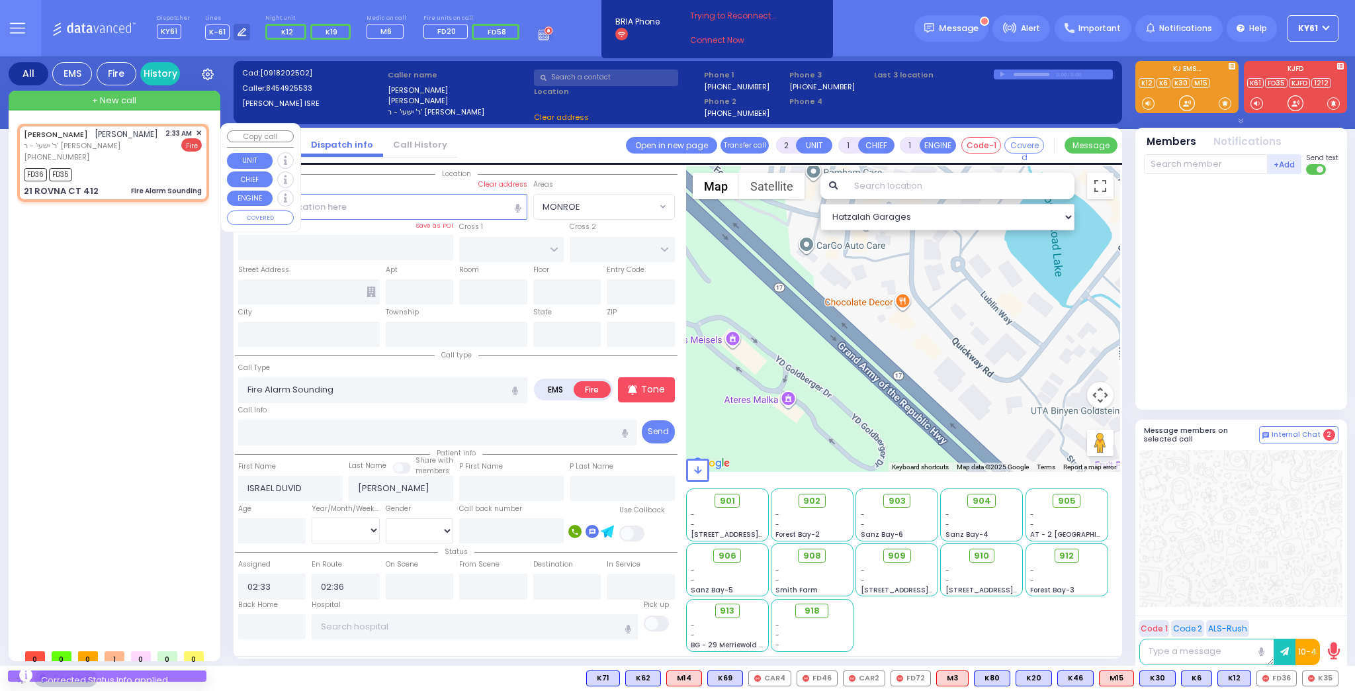
type input "CHEVRON RD"
type input "[GEOGRAPHIC_DATA]"
type input "21 ROVNA CT"
type input "412"
type input "Monroe"
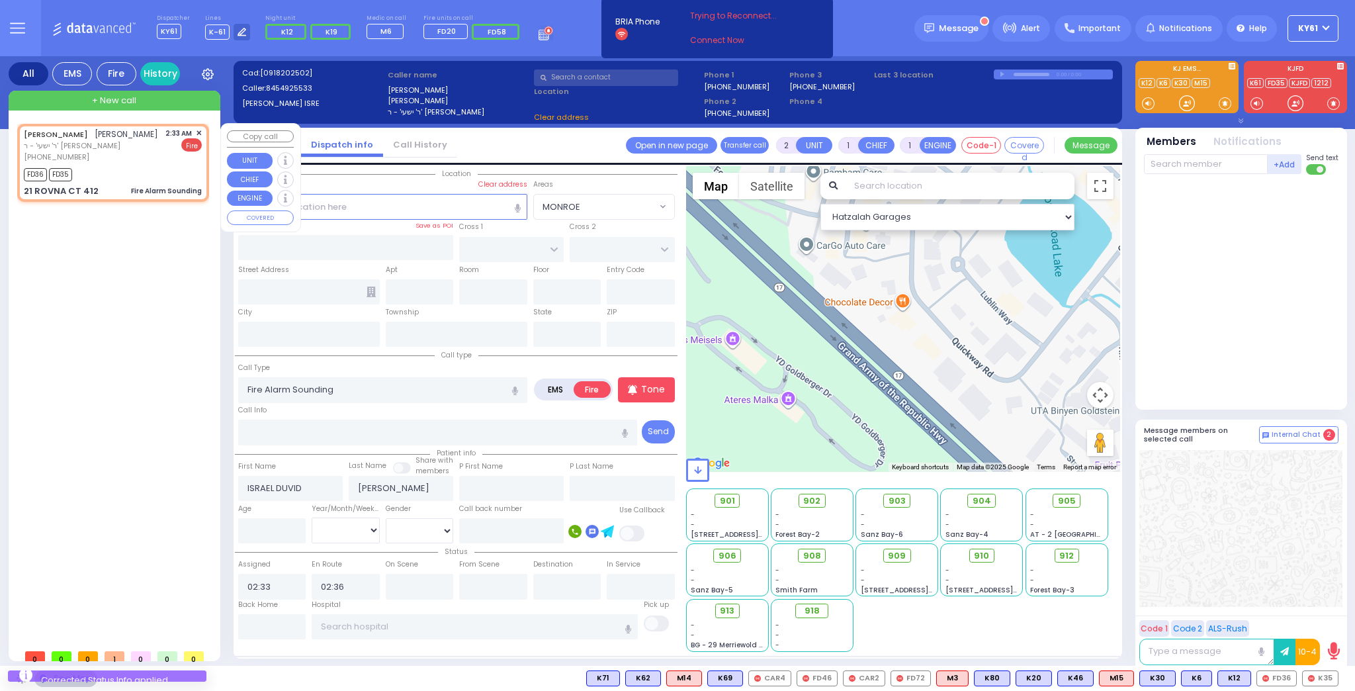
type input "[US_STATE]"
type input "10950"
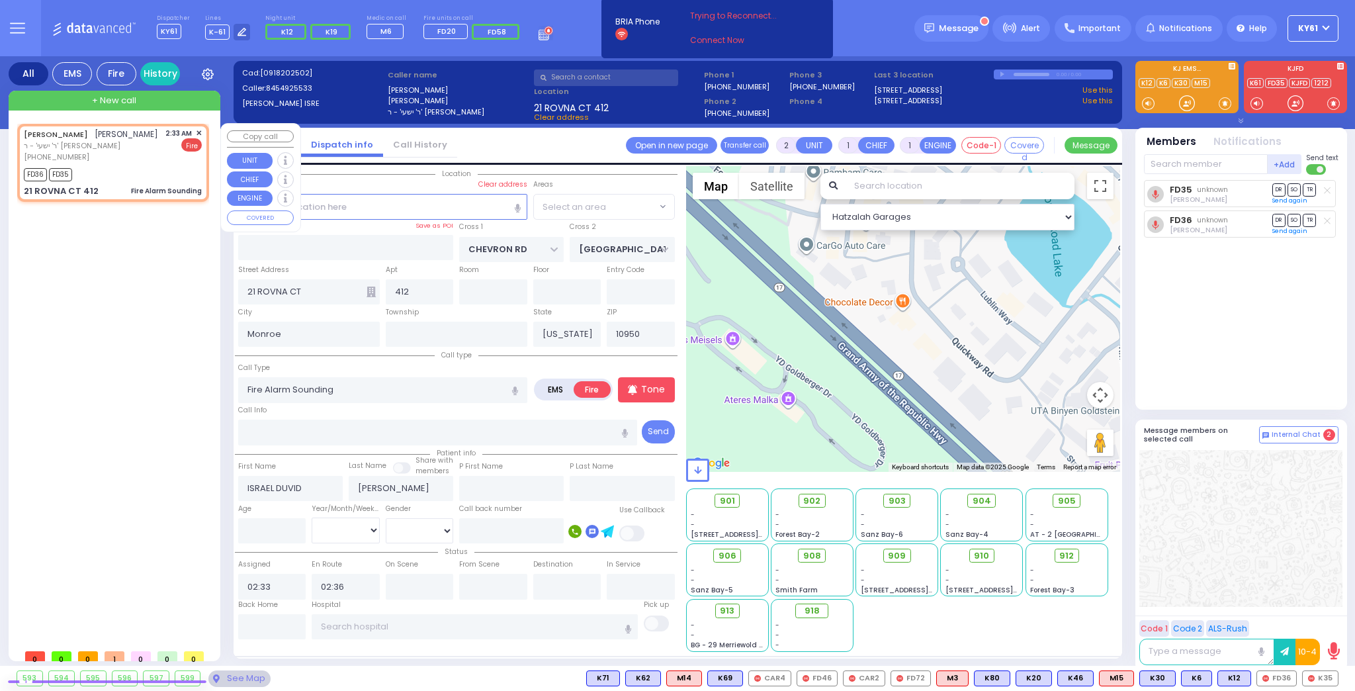
select select "SECTION 5"
